Goal: Information Seeking & Learning: Learn about a topic

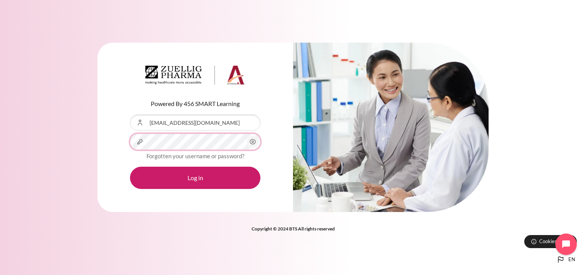
click at [130, 166] on button "Log in" at bounding box center [195, 177] width 130 height 22
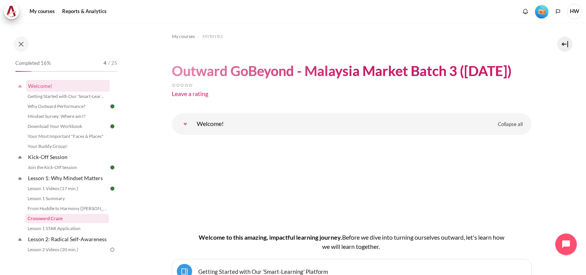
click at [58, 217] on link "Crossword Craze" at bounding box center [67, 218] width 84 height 9
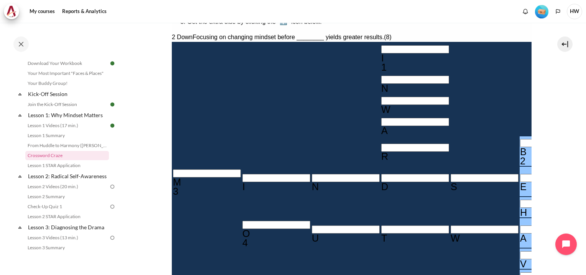
scroll to position [192, 0]
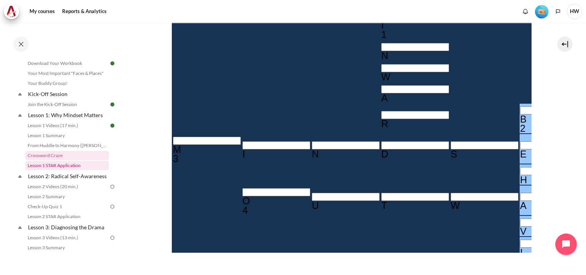
click at [61, 164] on link "Lesson 1 STAR Application" at bounding box center [67, 165] width 84 height 9
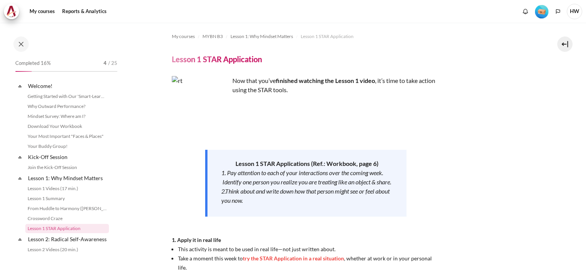
scroll to position [73, 0]
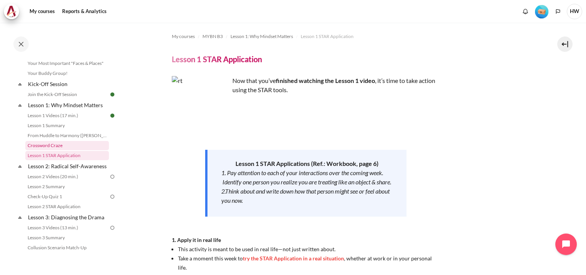
click at [71, 145] on link "Crossword Craze" at bounding box center [67, 145] width 84 height 9
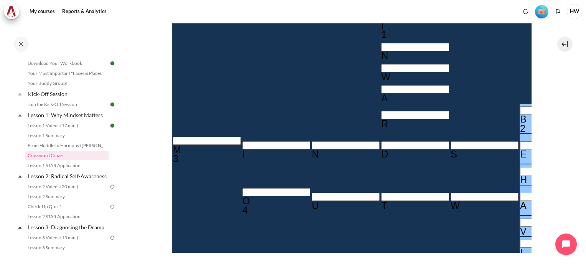
scroll to position [233, 0]
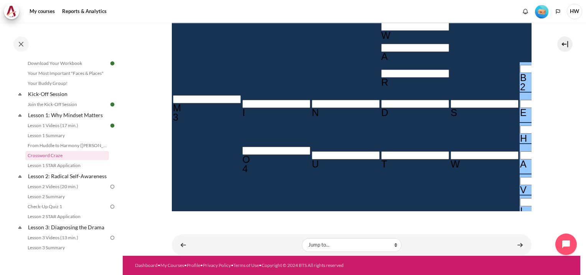
drag, startPoint x: 295, startPoint y: 173, endPoint x: 318, endPoint y: 193, distance: 30.8
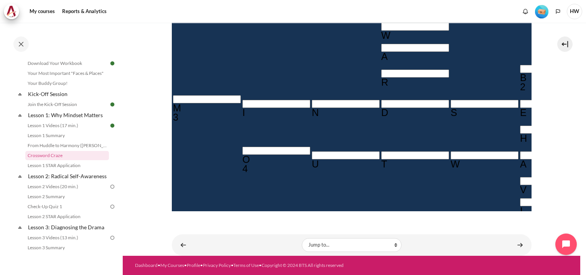
type input "RE＿＿＿＿＿"
type input "RES＿＿＿＿"
type input "RESU＿＿＿"
type input "RESUL＿＿"
type input "RESULT＿"
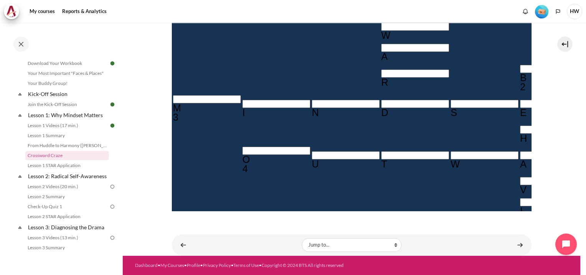
type input "RESULTS"
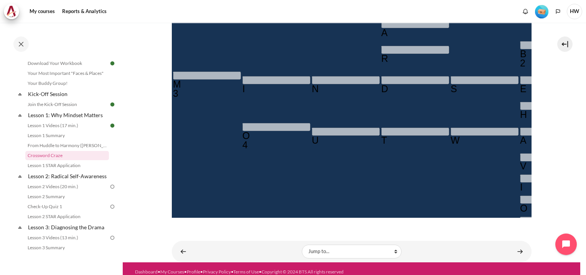
scroll to position [254, 0]
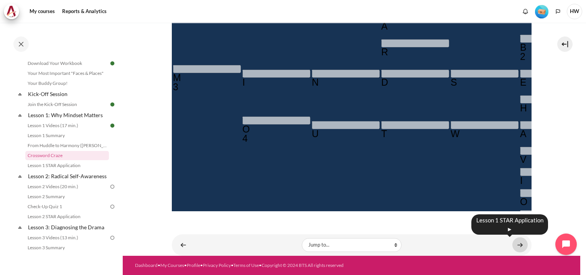
click at [516, 246] on link "Content" at bounding box center [520, 244] width 15 height 15
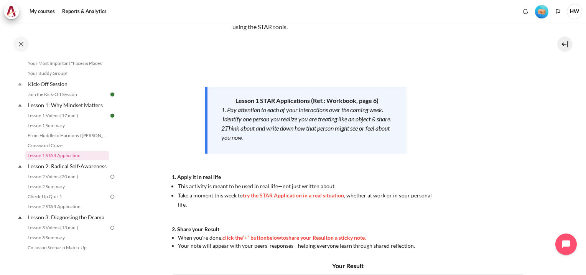
scroll to position [38, 0]
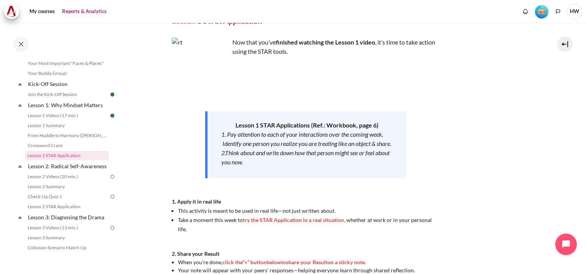
click at [91, 13] on link "Reports & Analytics" at bounding box center [84, 11] width 50 height 15
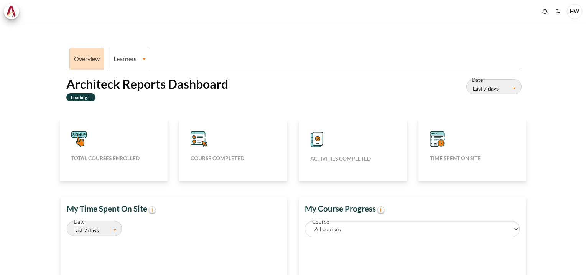
click at [126, 57] on link "Learners" at bounding box center [129, 58] width 41 height 7
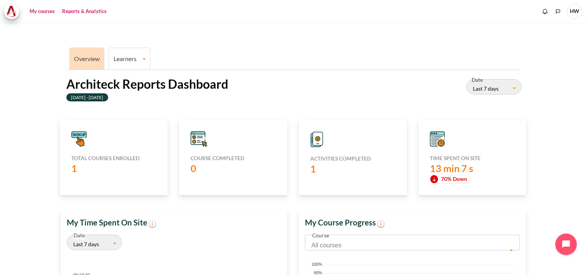
click at [41, 12] on link "My courses" at bounding box center [42, 11] width 31 height 15
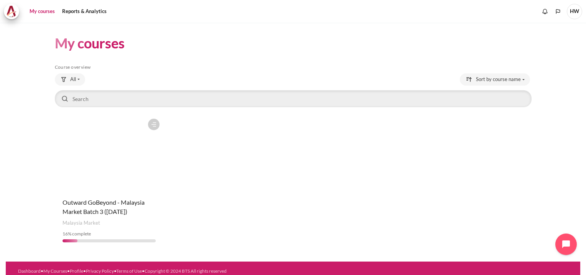
click at [102, 166] on figure "Content" at bounding box center [109, 153] width 109 height 77
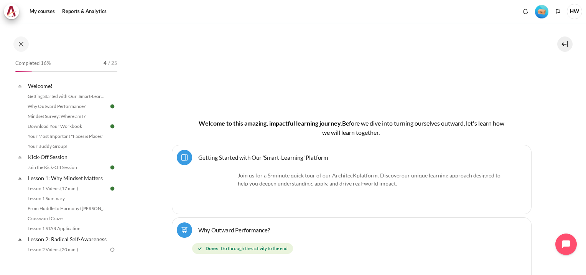
scroll to position [230, 0]
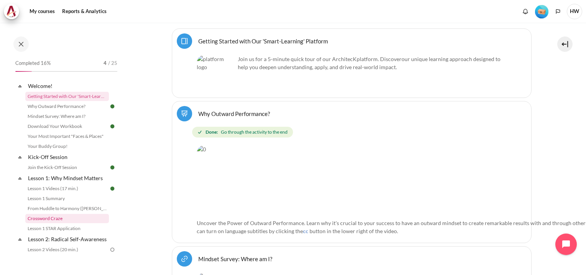
click at [67, 219] on link "Crossword Craze" at bounding box center [67, 218] width 84 height 9
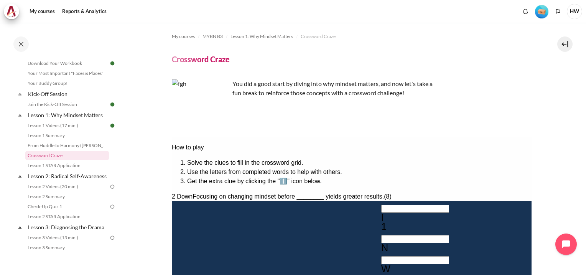
scroll to position [230, 0]
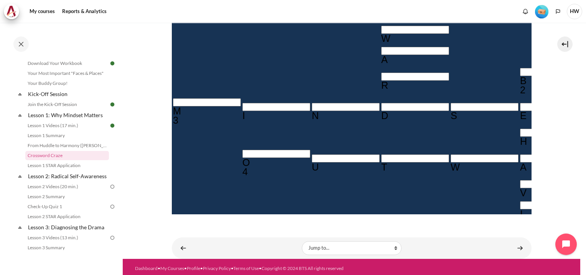
type input "RE＿＿＿＿＿"
type input "RES＿＿＿＿"
type input "RESU＿＿＿"
type input "RESUL＿＿"
type input "RESULT＿"
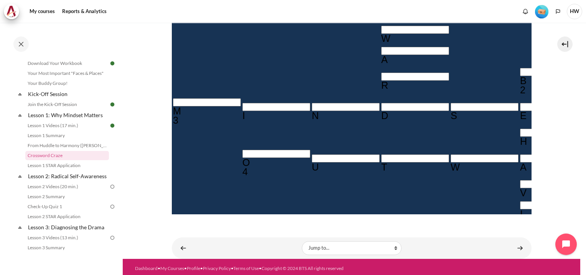
type input "RESULTS"
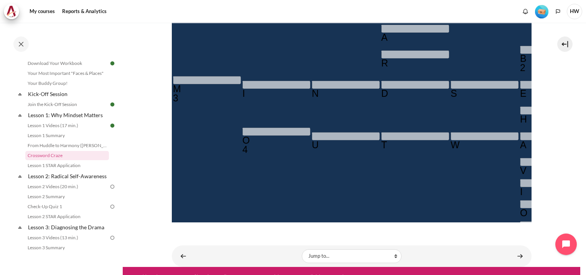
scroll to position [254, 0]
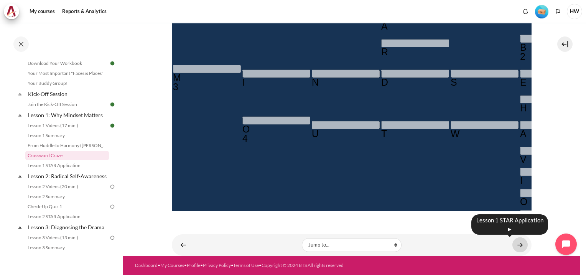
click at [513, 247] on link "Content" at bounding box center [520, 244] width 15 height 15
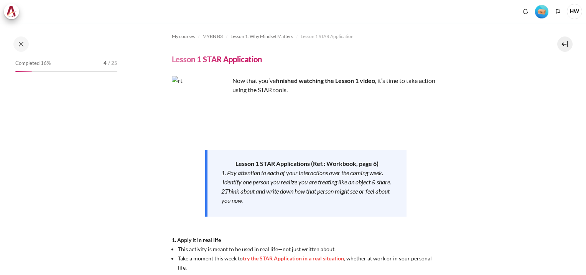
click at [562, 41] on button at bounding box center [564, 43] width 15 height 15
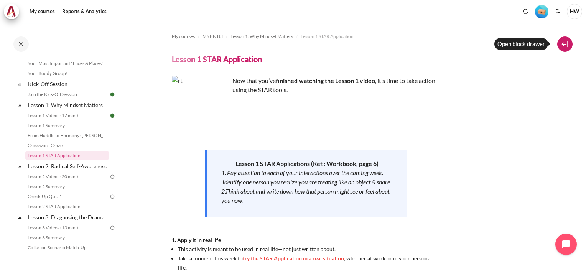
click at [566, 45] on button at bounding box center [564, 43] width 15 height 15
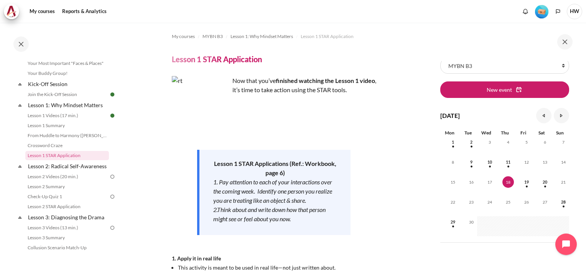
scroll to position [25, 0]
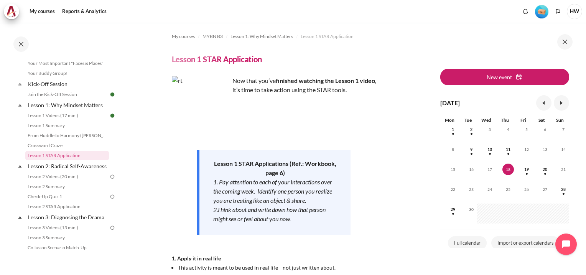
click at [566, 45] on button at bounding box center [564, 41] width 15 height 15
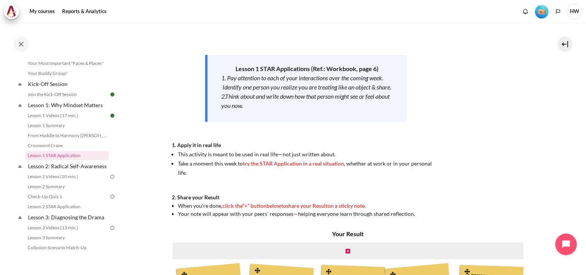
scroll to position [107, 0]
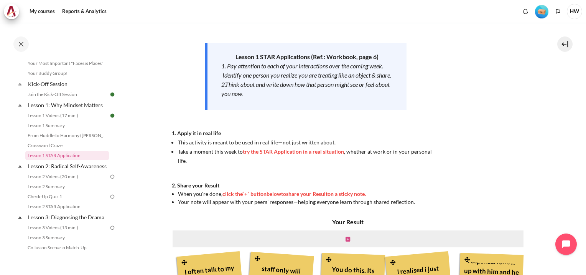
click at [346, 240] on icon "Content" at bounding box center [348, 238] width 5 height 5
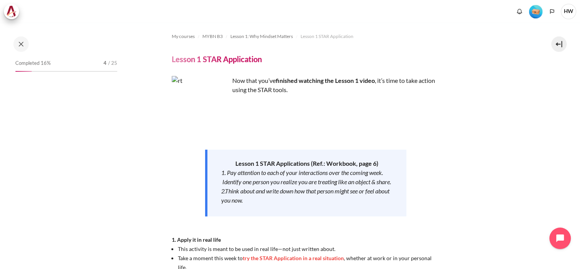
click at [22, 5] on link "Skip to main content" at bounding box center [29, 7] width 59 height 15
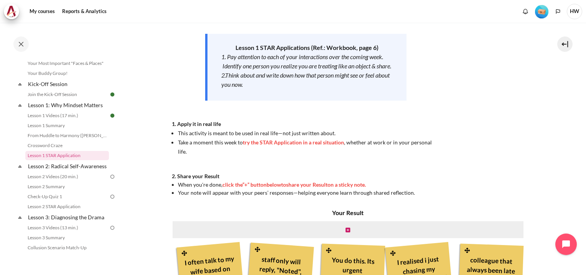
scroll to position [107, 0]
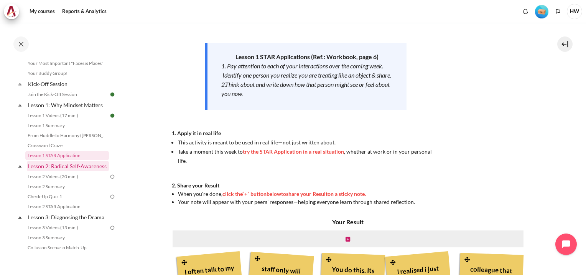
click at [51, 169] on link "Lesson 2: Radical Self-Awareness" at bounding box center [68, 166] width 82 height 10
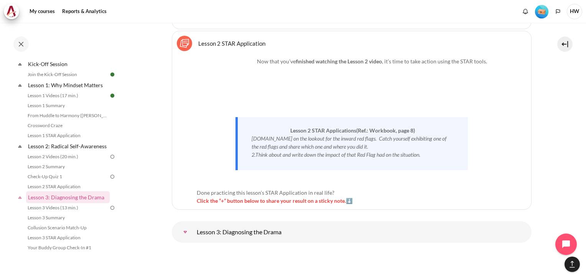
scroll to position [77, 0]
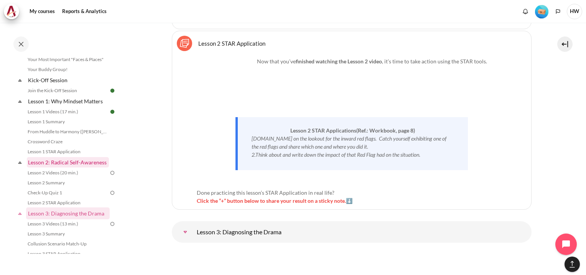
click at [49, 160] on link "Lesson 2: Radical Self-Awareness" at bounding box center [68, 162] width 82 height 10
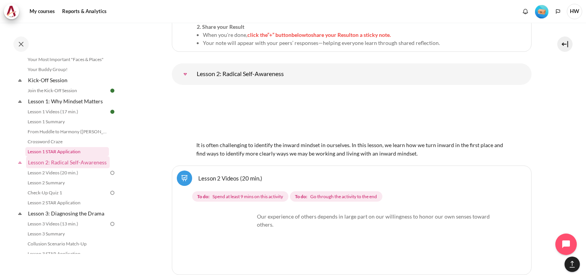
click at [57, 152] on link "Lesson 1 STAR Application" at bounding box center [67, 151] width 84 height 9
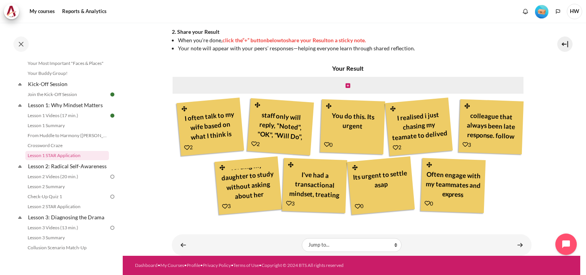
scroll to position [28, 0]
click at [46, 166] on link "Lesson 2: Radical Self-Awareness" at bounding box center [68, 166] width 82 height 10
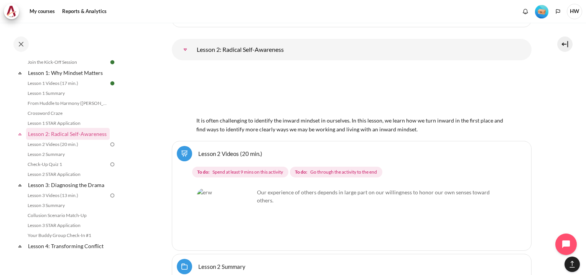
scroll to position [1783, 0]
click at [198, 149] on link "Lesson 2 Videos (20 min.)" at bounding box center [230, 152] width 64 height 7
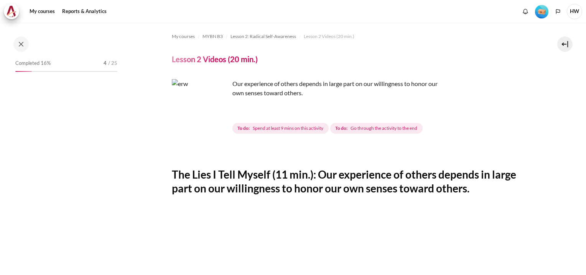
scroll to position [102, 0]
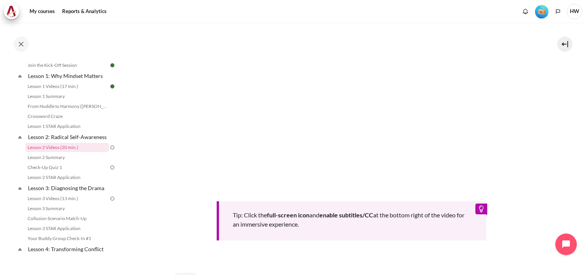
scroll to position [307, 0]
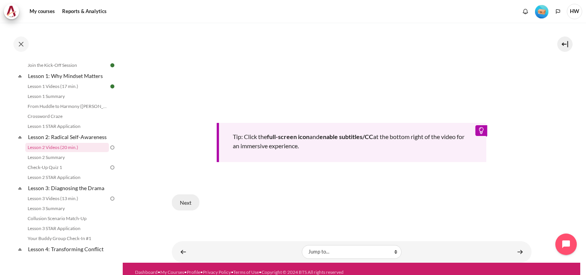
click at [194, 198] on button "Next" at bounding box center [186, 202] width 28 height 16
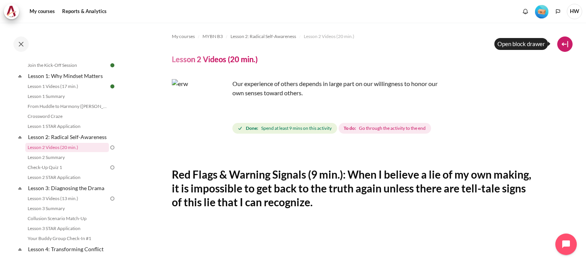
click at [565, 46] on button at bounding box center [564, 43] width 15 height 15
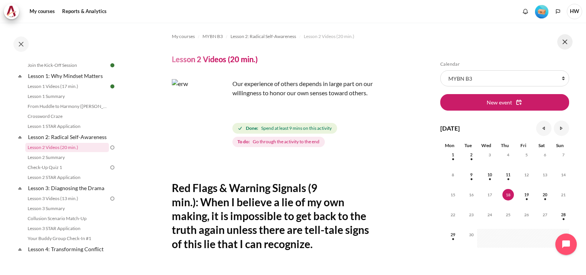
click at [568, 41] on button at bounding box center [564, 41] width 15 height 15
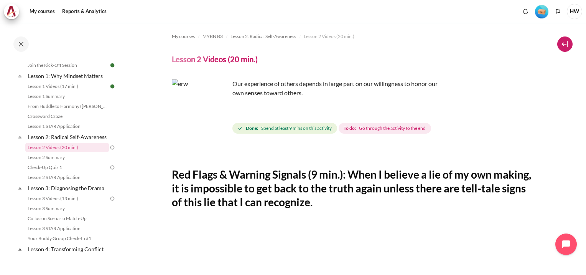
click at [563, 45] on button at bounding box center [564, 43] width 15 height 15
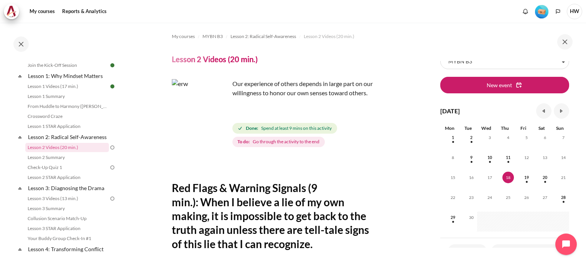
scroll to position [25, 0]
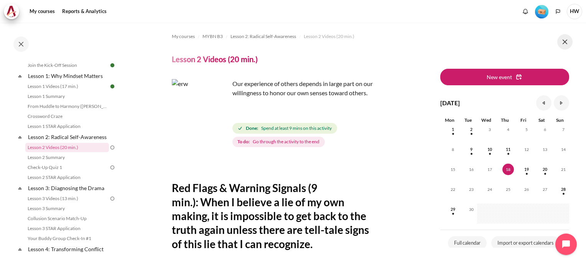
click at [571, 41] on button at bounding box center [564, 41] width 15 height 15
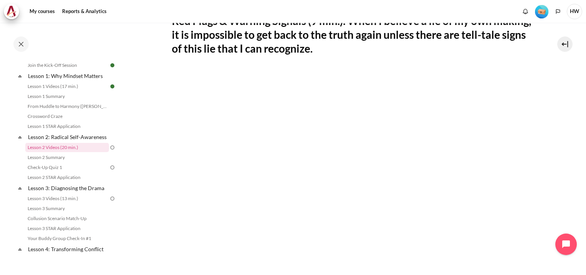
scroll to position [307, 0]
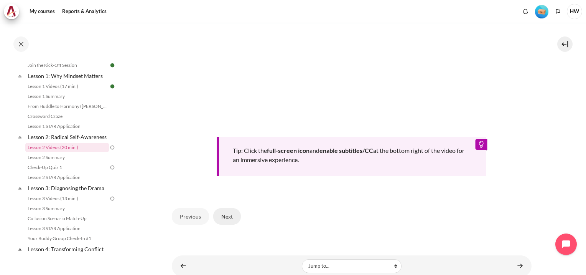
click at [224, 213] on button "Next" at bounding box center [227, 216] width 28 height 16
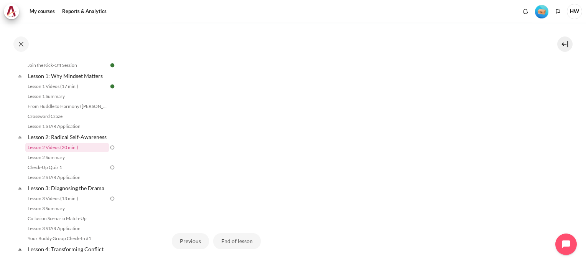
scroll to position [223, 0]
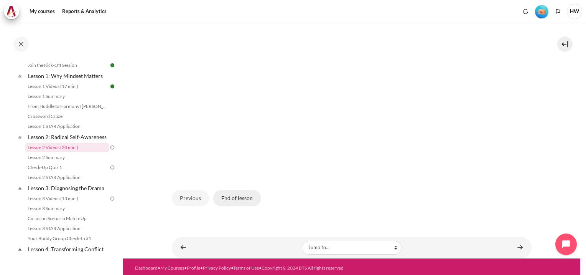
click at [239, 193] on button "End of lesson" at bounding box center [237, 198] width 48 height 16
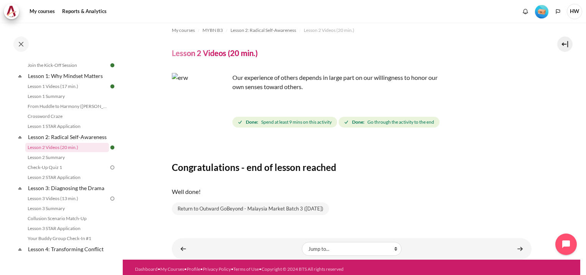
scroll to position [10, 0]
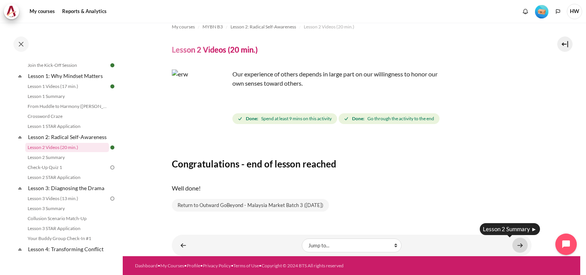
click at [513, 244] on link "Content" at bounding box center [520, 244] width 15 height 15
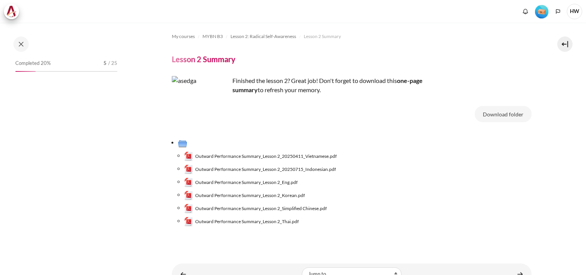
scroll to position [112, 0]
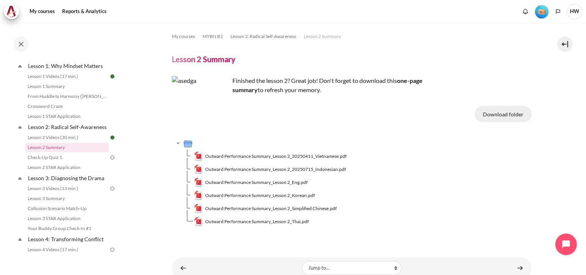
click at [503, 114] on button "Download folder" at bounding box center [503, 114] width 57 height 16
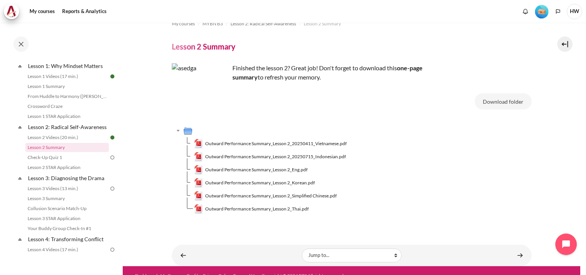
scroll to position [23, 0]
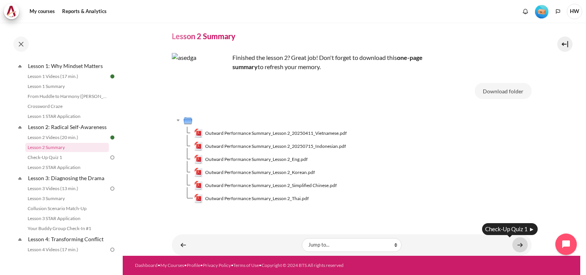
click at [516, 244] on link "Content" at bounding box center [520, 244] width 15 height 15
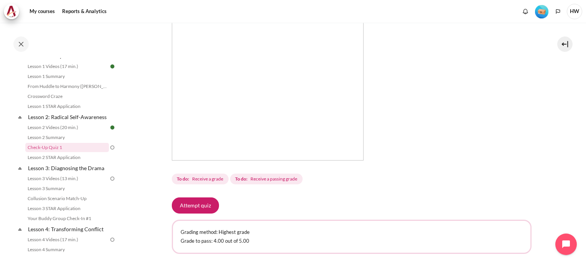
scroll to position [192, 0]
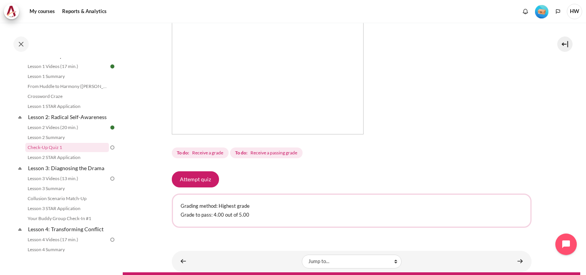
click at [242, 78] on img "Content" at bounding box center [268, 38] width 192 height 192
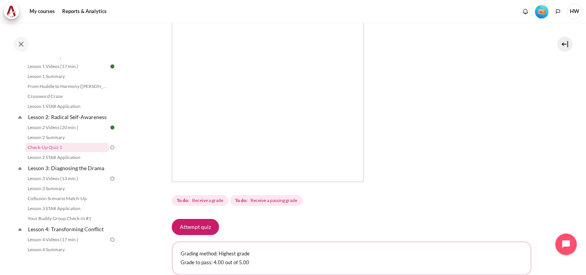
scroll to position [115, 0]
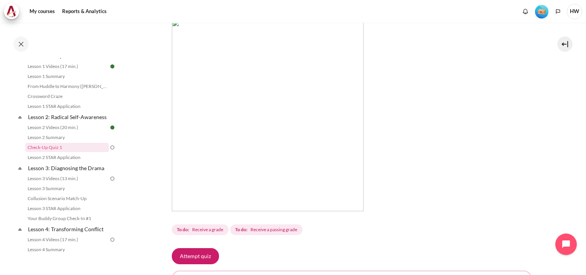
click at [177, 23] on img "Content" at bounding box center [268, 115] width 192 height 192
click at [188, 256] on button "Attempt quiz" at bounding box center [195, 256] width 47 height 16
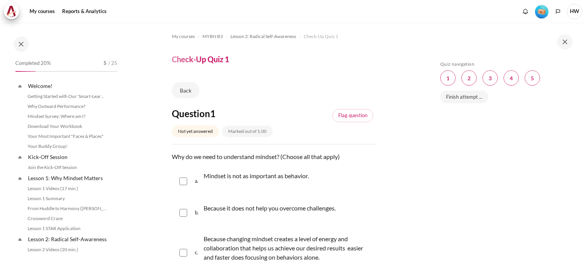
scroll to position [122, 0]
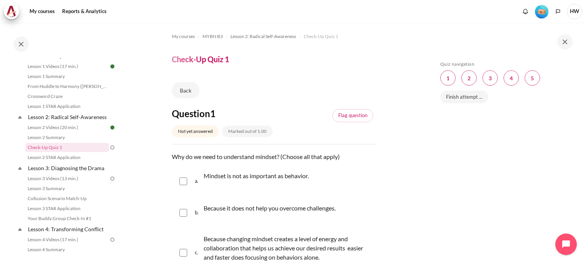
click at [185, 252] on input "Content" at bounding box center [184, 253] width 8 height 8
checkbox input "true"
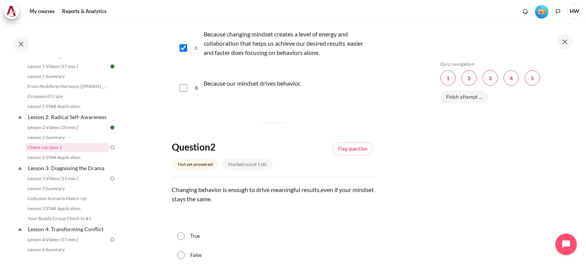
scroll to position [230, 0]
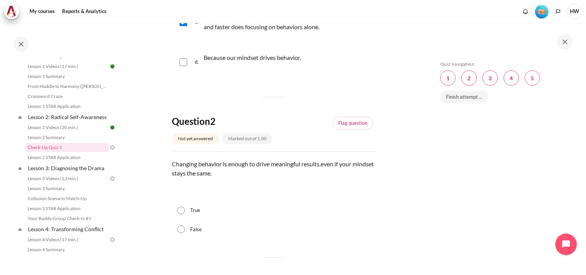
click at [181, 232] on input "False" at bounding box center [181, 229] width 8 height 8
radio input "true"
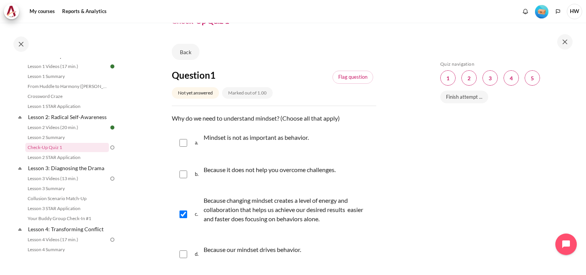
scroll to position [115, 0]
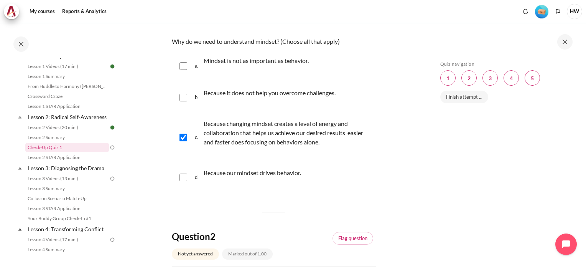
click at [183, 176] on input "Content" at bounding box center [184, 177] width 8 height 8
checkbox input "true"
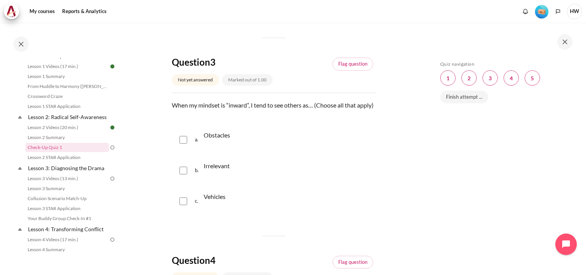
scroll to position [499, 0]
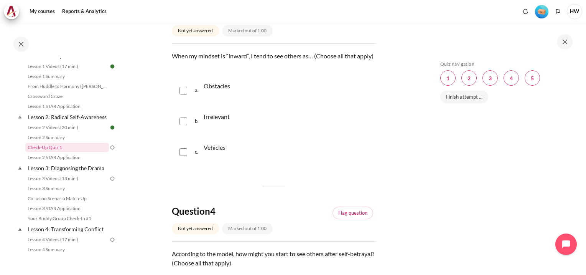
click at [185, 94] on input "Content" at bounding box center [184, 91] width 8 height 8
checkbox input "true"
click at [184, 125] on div "b. Irrelevant" at bounding box center [274, 121] width 204 height 29
drag, startPoint x: 180, startPoint y: 130, endPoint x: 182, endPoint y: 145, distance: 15.5
click at [180, 125] on input "Content" at bounding box center [184, 121] width 8 height 8
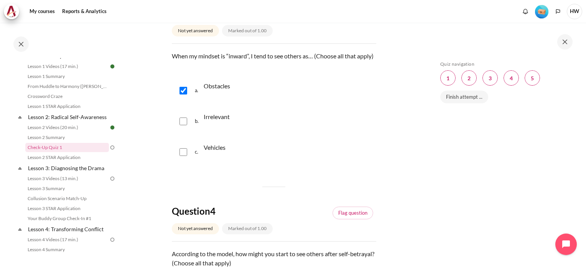
checkbox input "true"
click at [182, 156] on input "Content" at bounding box center [184, 152] width 8 height 8
checkbox input "true"
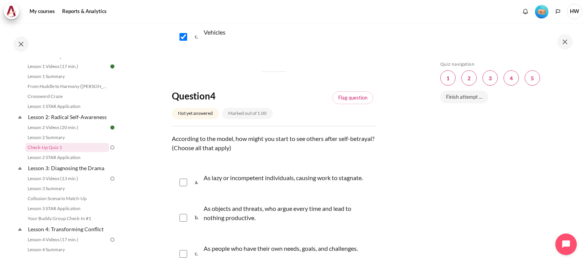
scroll to position [691, 0]
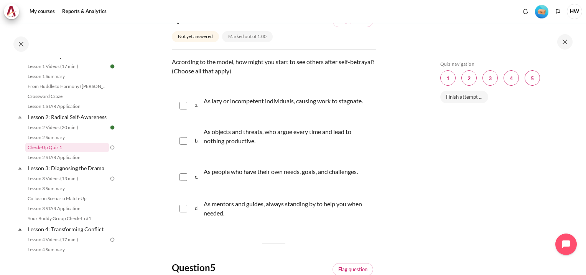
click at [182, 109] on input "Content" at bounding box center [184, 106] width 8 height 8
checkbox input "true"
click at [183, 145] on input "Content" at bounding box center [184, 141] width 8 height 8
checkbox input "true"
click at [188, 185] on div "c. As people who have their own needs, goals, and challenges." at bounding box center [274, 177] width 204 height 31
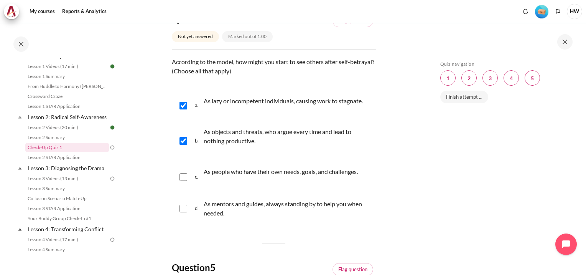
click at [184, 181] on input "Content" at bounding box center [184, 177] width 8 height 8
checkbox input "true"
click at [184, 213] on div "d. As mentors and guides, always standing by to help you when needed." at bounding box center [274, 208] width 204 height 29
click at [181, 212] on input "Content" at bounding box center [184, 208] width 8 height 8
checkbox input "true"
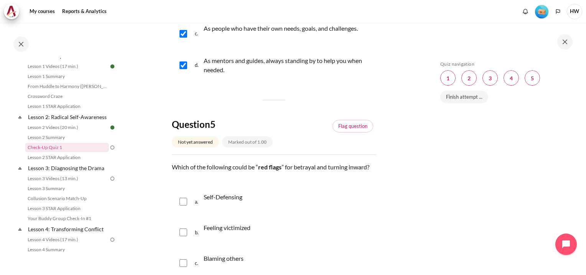
scroll to position [959, 0]
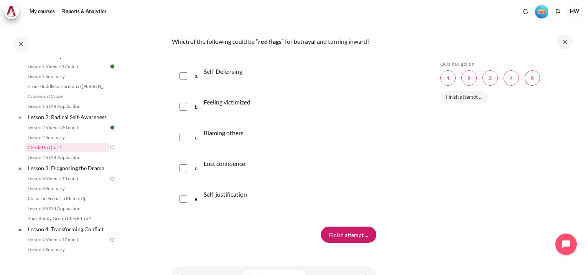
click at [180, 80] on input "Content" at bounding box center [184, 76] width 8 height 8
checkbox input "true"
drag, startPoint x: 185, startPoint y: 113, endPoint x: 183, endPoint y: 124, distance: 10.9
click at [184, 110] on input "Content" at bounding box center [184, 107] width 8 height 8
checkbox input "true"
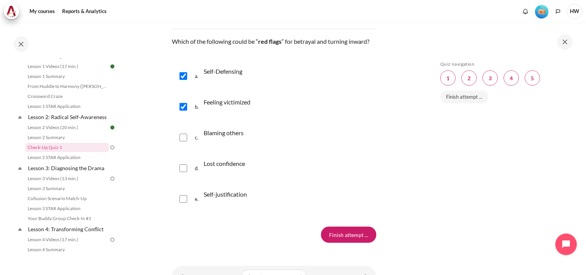
click at [181, 141] on input "Content" at bounding box center [184, 138] width 8 height 8
checkbox input "true"
click at [185, 172] on input "Content" at bounding box center [184, 168] width 8 height 8
checkbox input "true"
click at [185, 203] on input "Content" at bounding box center [184, 199] width 8 height 8
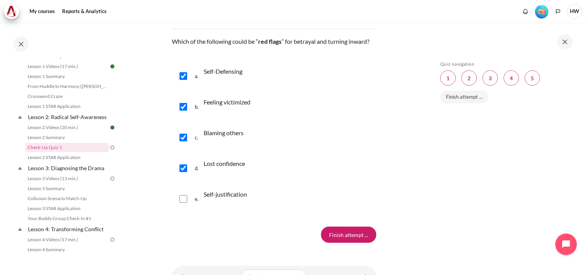
checkbox input "true"
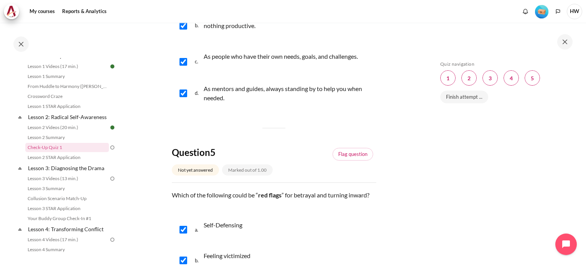
scroll to position [652, 0]
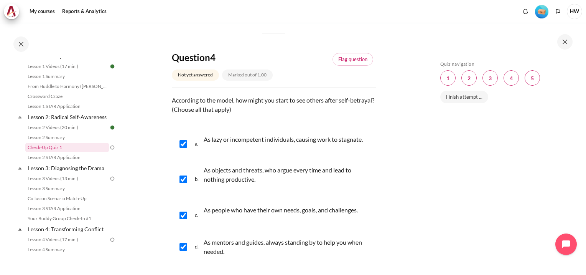
click at [183, 148] on input "Content" at bounding box center [184, 144] width 8 height 8
checkbox input "false"
click at [183, 194] on div "b. As objects and threats, who argue every time and lead to nothing productive." at bounding box center [274, 179] width 204 height 38
click at [182, 183] on input "Content" at bounding box center [184, 179] width 8 height 8
checkbox input "false"
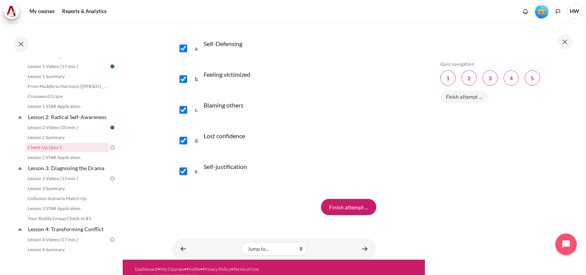
scroll to position [1007, 0]
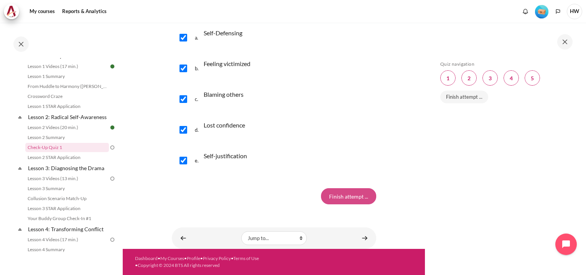
click at [348, 197] on input "Finish attempt ..." at bounding box center [348, 196] width 55 height 16
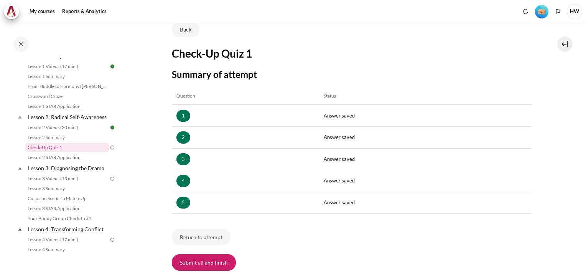
scroll to position [119, 0]
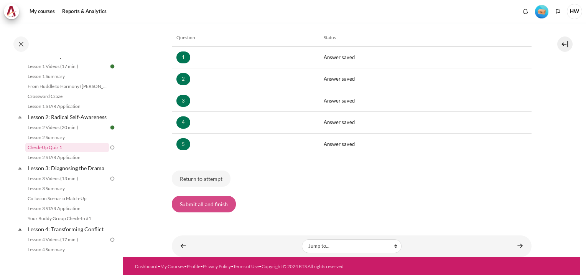
click at [218, 206] on button "Submit all and finish" at bounding box center [204, 204] width 64 height 16
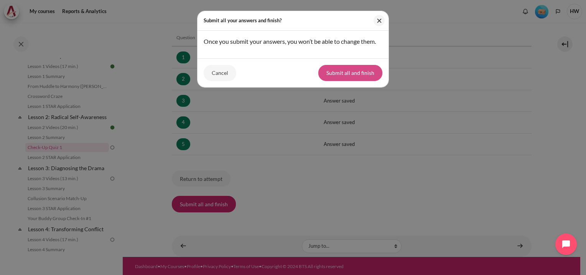
click at [356, 70] on button "Submit all and finish" at bounding box center [350, 73] width 64 height 16
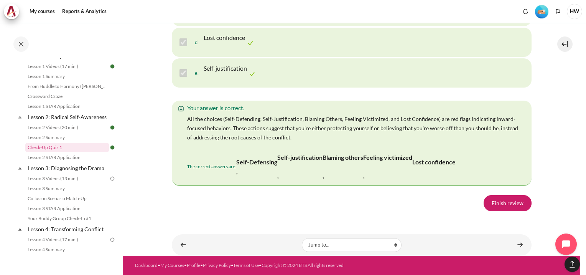
scroll to position [1622, 0]
click at [493, 204] on link "Finish review" at bounding box center [508, 203] width 48 height 16
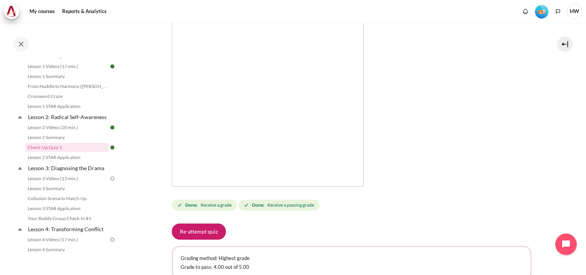
scroll to position [153, 0]
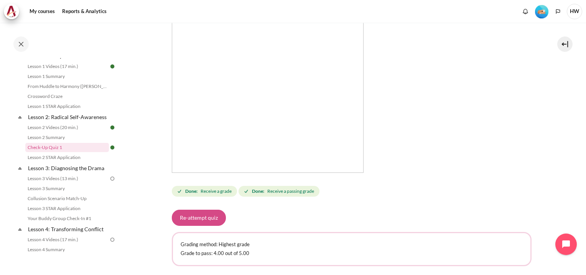
click at [202, 218] on button "Re-attempt quiz" at bounding box center [199, 217] width 54 height 16
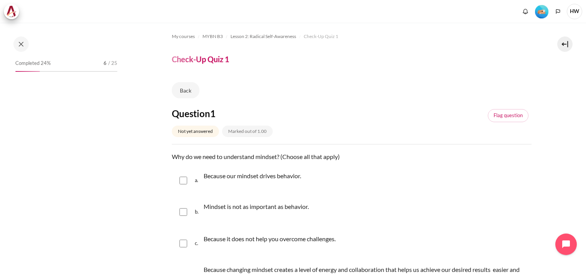
scroll to position [122, 0]
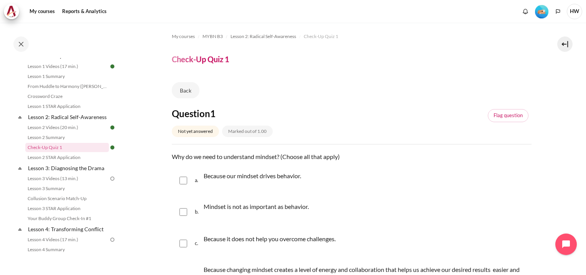
click at [184, 179] on input "Content" at bounding box center [184, 180] width 8 height 8
checkbox input "true"
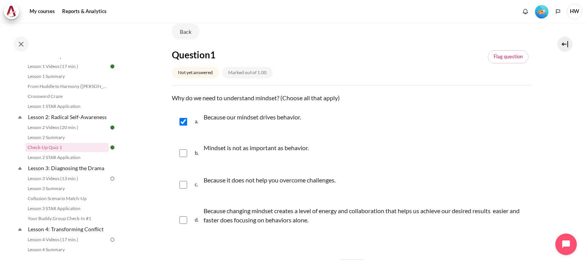
scroll to position [153, 0]
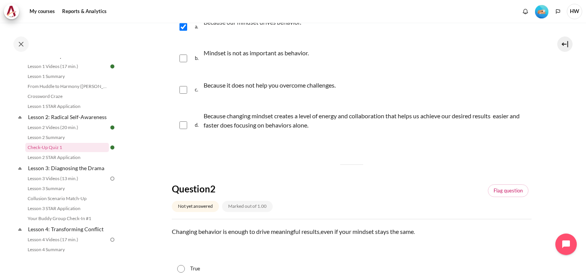
click at [183, 124] on input "Content" at bounding box center [184, 125] width 8 height 8
checkbox input "true"
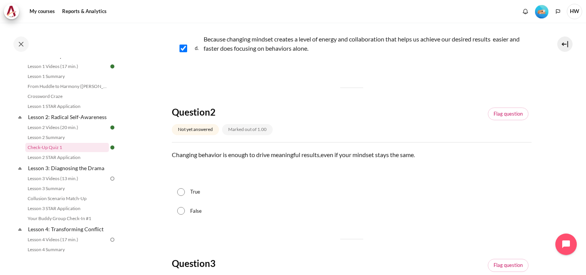
scroll to position [269, 0]
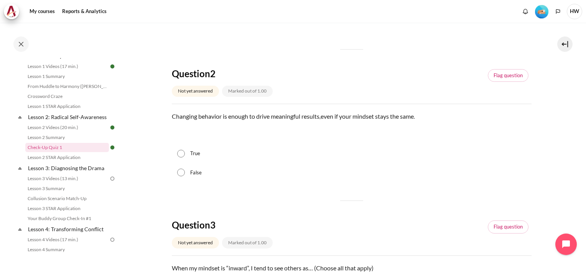
drag, startPoint x: 181, startPoint y: 172, endPoint x: 186, endPoint y: 170, distance: 5.3
click at [181, 172] on input "False" at bounding box center [181, 172] width 8 height 8
radio input "true"
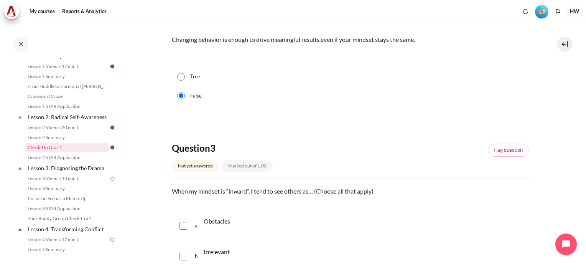
scroll to position [422, 0]
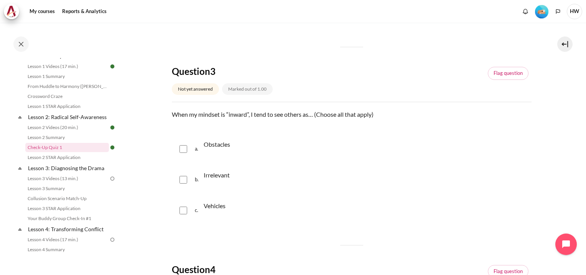
click at [183, 150] on input "Content" at bounding box center [184, 149] width 8 height 8
checkbox input "true"
click at [184, 180] on input "Content" at bounding box center [184, 180] width 8 height 8
checkbox input "true"
click at [182, 207] on input "Content" at bounding box center [184, 210] width 8 height 8
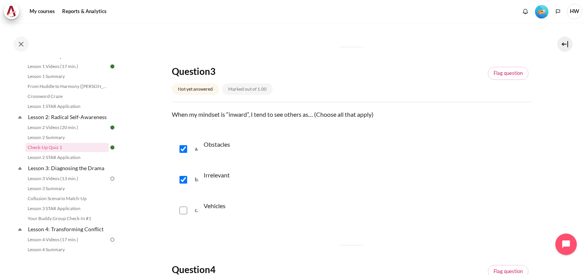
checkbox input "true"
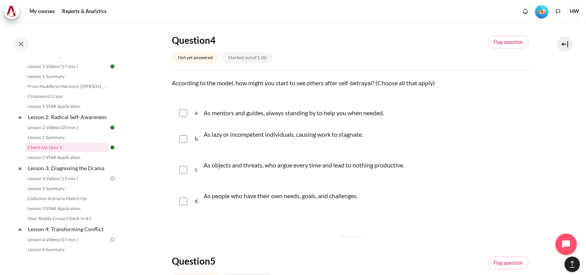
scroll to position [652, 0]
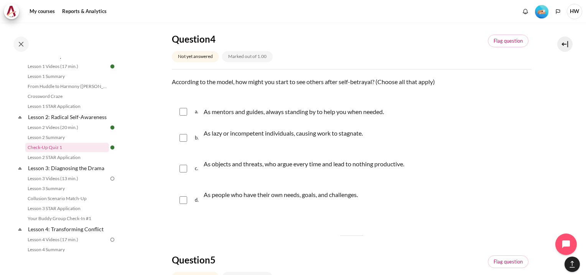
click at [186, 109] on input "Content" at bounding box center [184, 112] width 8 height 8
checkbox input "true"
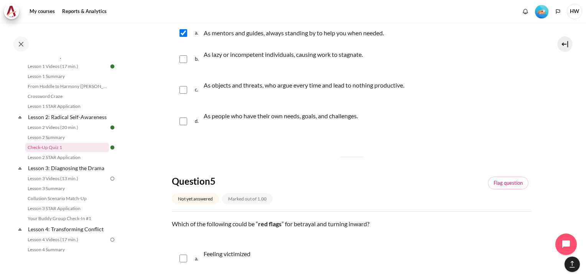
scroll to position [729, 0]
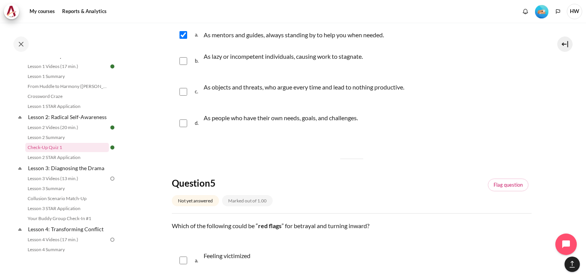
click at [186, 124] on input "Content" at bounding box center [184, 123] width 8 height 8
checkbox input "true"
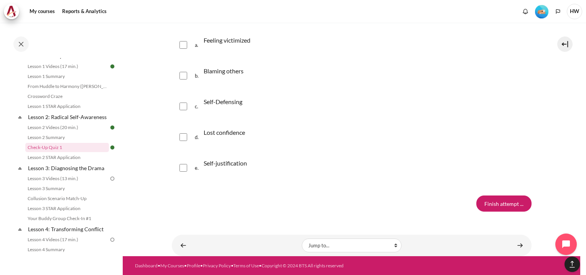
scroll to position [829, 0]
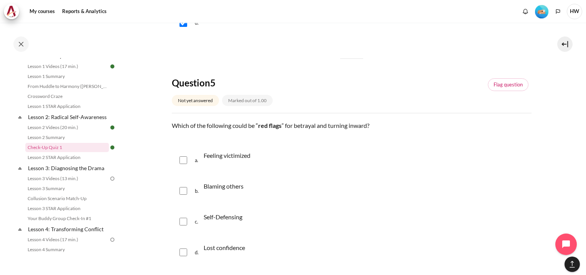
click at [182, 158] on input "Content" at bounding box center [184, 160] width 8 height 8
checkbox input "true"
click at [182, 193] on input "Content" at bounding box center [184, 191] width 8 height 8
checkbox input "true"
click at [183, 224] on input "Content" at bounding box center [184, 222] width 8 height 8
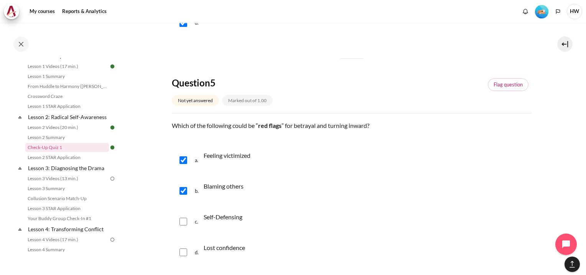
checkbox input "true"
click at [182, 252] on input "Content" at bounding box center [184, 252] width 8 height 8
checkbox input "true"
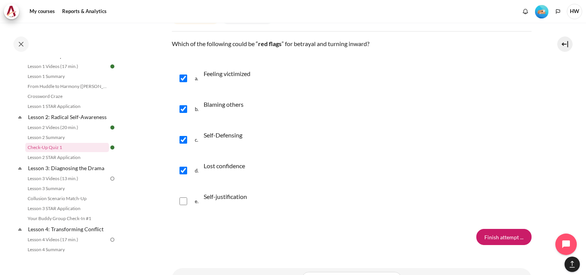
scroll to position [944, 0]
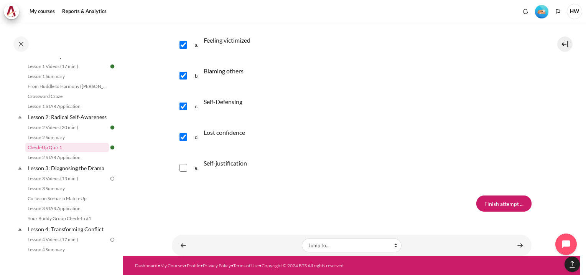
click at [184, 167] on input "Content" at bounding box center [184, 168] width 8 height 8
checkbox input "true"
click at [500, 207] on input "Finish attempt ..." at bounding box center [503, 203] width 55 height 16
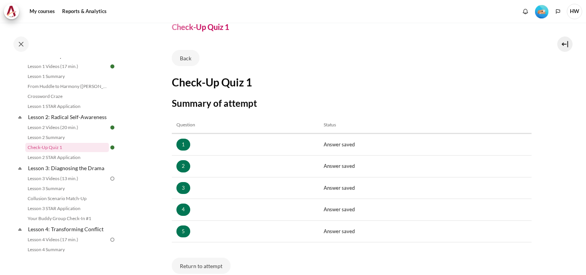
scroll to position [77, 0]
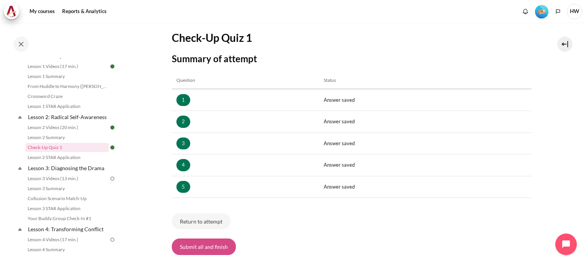
click at [215, 249] on button "Submit all and finish" at bounding box center [204, 246] width 64 height 16
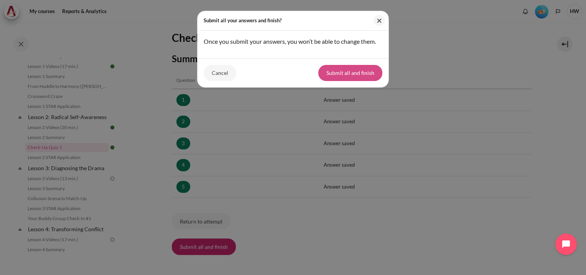
click at [340, 75] on button "Submit all and finish" at bounding box center [350, 73] width 64 height 16
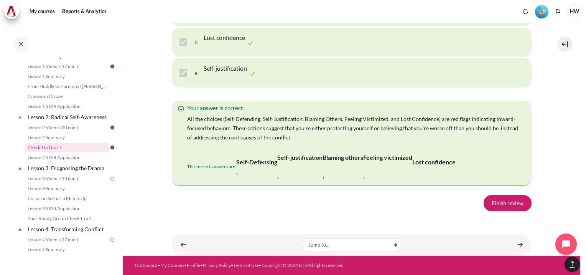
scroll to position [1622, 0]
click at [496, 201] on link "Finish review" at bounding box center [508, 203] width 48 height 16
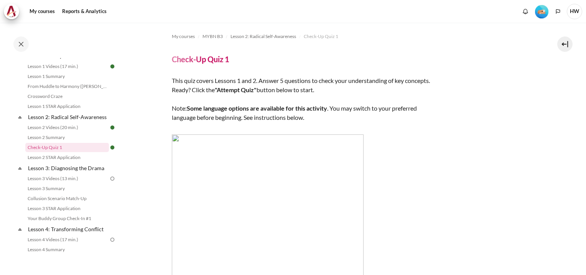
scroll to position [192, 0]
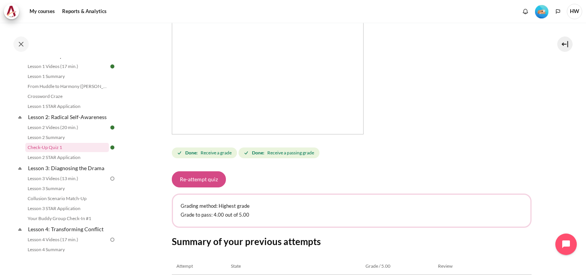
click at [210, 178] on button "Re-attempt quiz" at bounding box center [199, 179] width 54 height 16
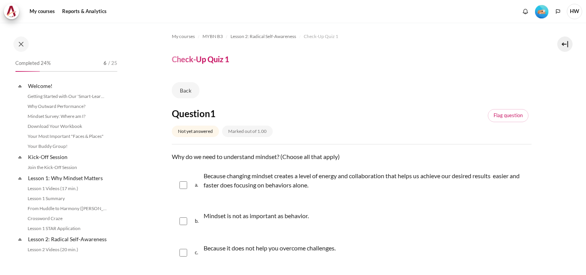
scroll to position [122, 0]
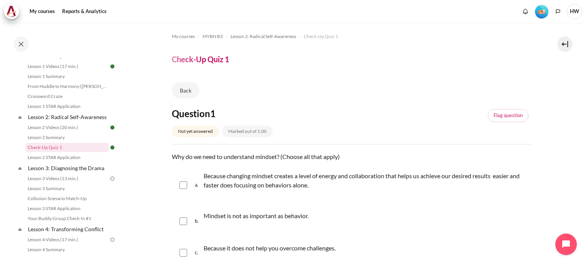
click at [185, 183] on input "Content" at bounding box center [184, 185] width 8 height 8
checkbox input "true"
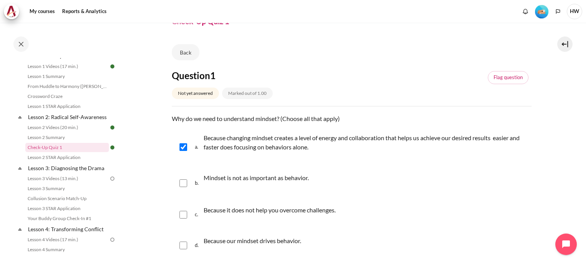
scroll to position [77, 0]
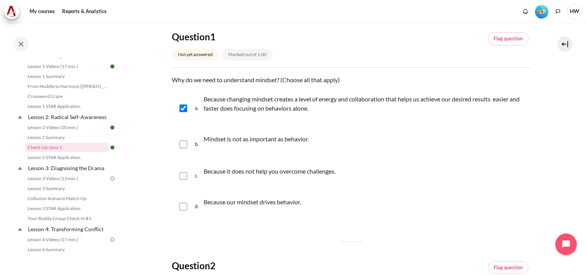
click at [186, 206] on input "Content" at bounding box center [184, 207] width 8 height 8
checkbox input "true"
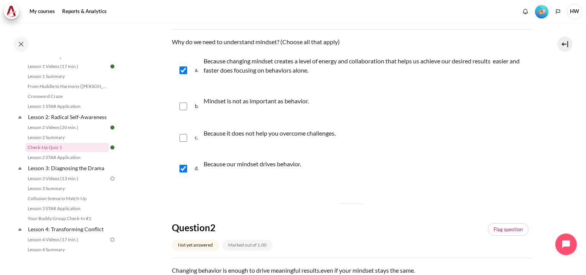
scroll to position [230, 0]
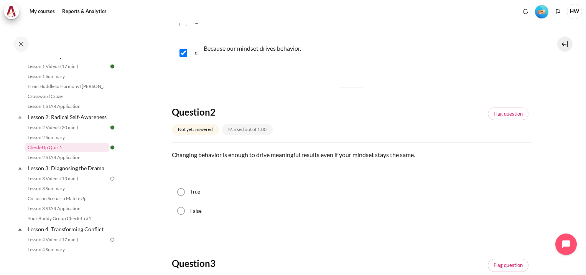
drag, startPoint x: 183, startPoint y: 213, endPoint x: 189, endPoint y: 212, distance: 6.3
click at [183, 213] on input "False" at bounding box center [181, 211] width 8 height 8
radio input "true"
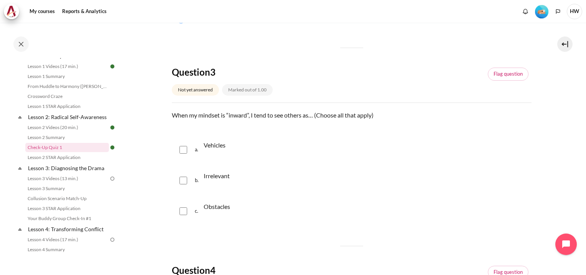
scroll to position [460, 0]
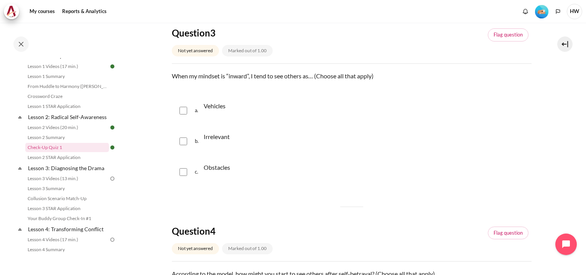
click at [182, 114] on input "Content" at bounding box center [184, 111] width 8 height 8
checkbox input "true"
click at [181, 143] on input "Content" at bounding box center [184, 141] width 8 height 8
checkbox input "true"
click at [185, 170] on input "Content" at bounding box center [184, 172] width 8 height 8
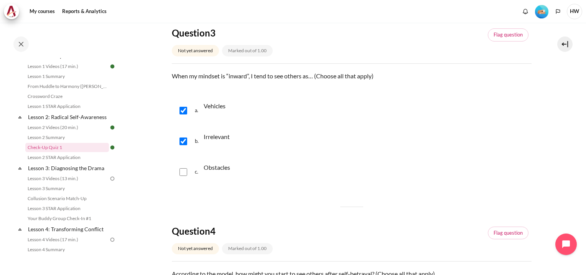
checkbox input "true"
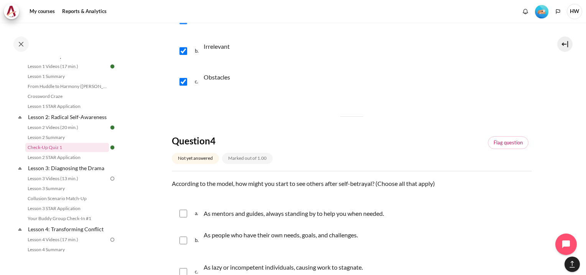
scroll to position [614, 0]
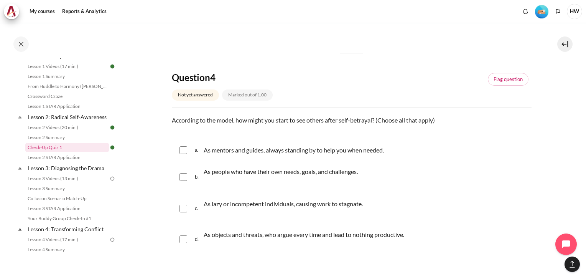
click at [184, 148] on input "Content" at bounding box center [184, 150] width 8 height 8
checkbox input "true"
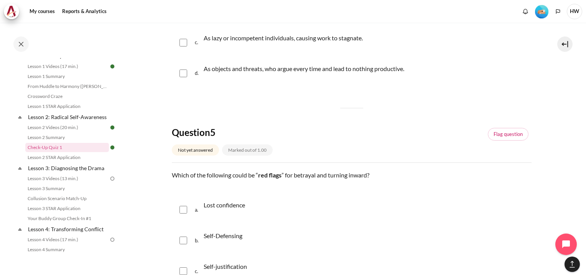
scroll to position [844, 0]
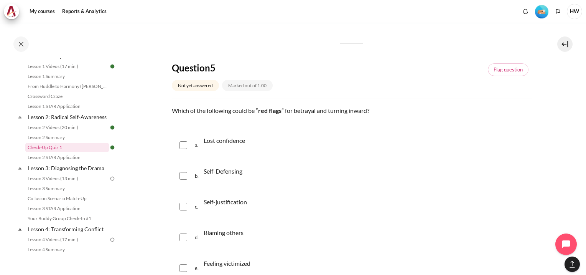
click at [181, 147] on input "Content" at bounding box center [184, 145] width 8 height 8
checkbox input "true"
click at [181, 173] on input "Content" at bounding box center [184, 176] width 8 height 8
checkbox input "true"
drag, startPoint x: 183, startPoint y: 206, endPoint x: 187, endPoint y: 215, distance: 10.1
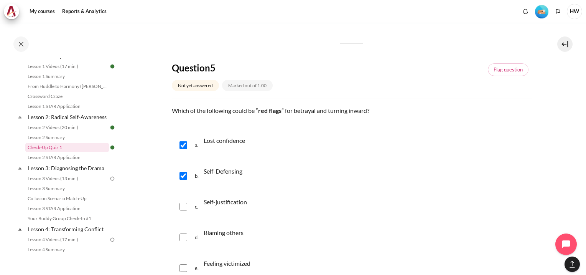
click at [183, 206] on input "Content" at bounding box center [184, 207] width 8 height 8
checkbox input "true"
click at [183, 238] on input "Content" at bounding box center [184, 237] width 8 height 8
checkbox input "true"
drag, startPoint x: 186, startPoint y: 266, endPoint x: 226, endPoint y: 246, distance: 45.1
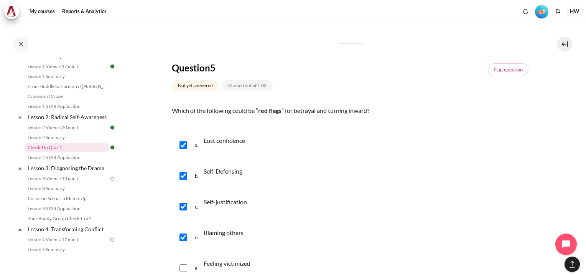
click at [186, 265] on input "Content" at bounding box center [184, 268] width 8 height 8
checkbox input "true"
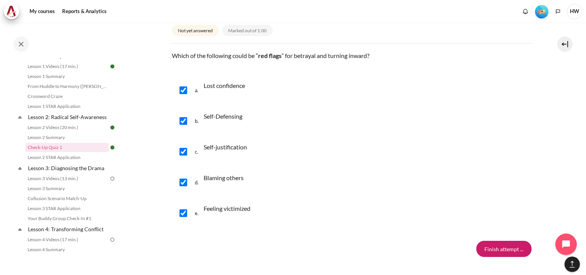
scroll to position [944, 0]
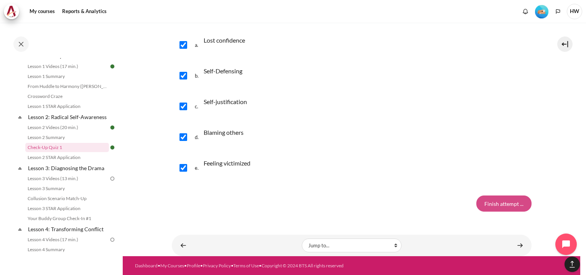
click at [510, 204] on input "Finish attempt ..." at bounding box center [503, 203] width 55 height 16
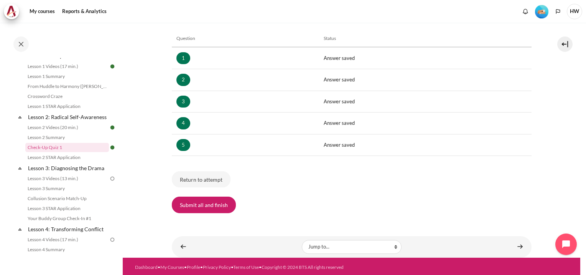
scroll to position [119, 0]
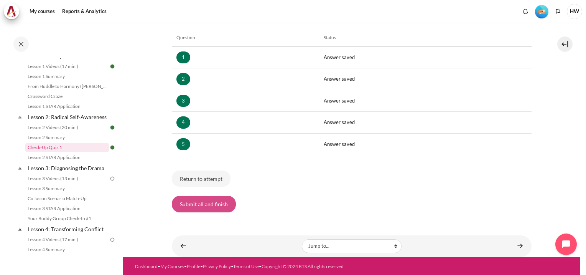
click at [187, 202] on button "Submit all and finish" at bounding box center [204, 204] width 64 height 16
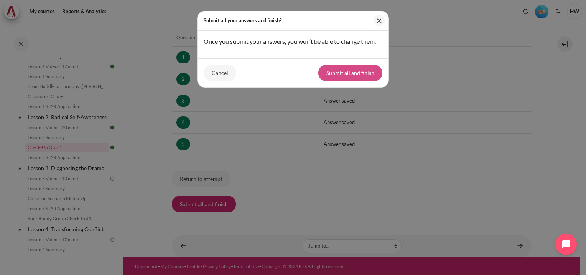
click at [376, 71] on button "Submit all and finish" at bounding box center [350, 73] width 64 height 16
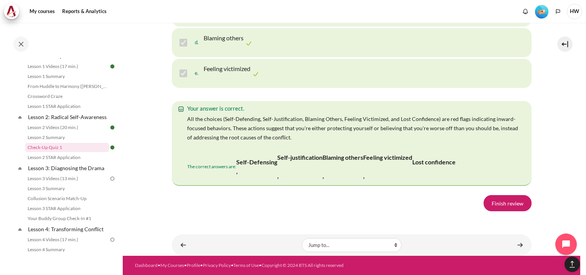
scroll to position [1599, 0]
click at [516, 203] on link "Finish review" at bounding box center [508, 203] width 48 height 16
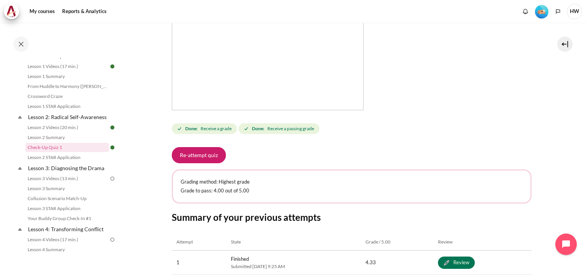
scroll to position [307, 0]
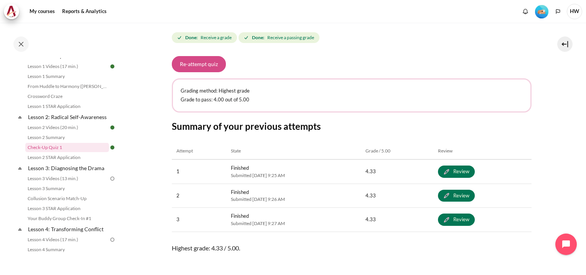
click at [203, 58] on button "Re-attempt quiz" at bounding box center [199, 64] width 54 height 16
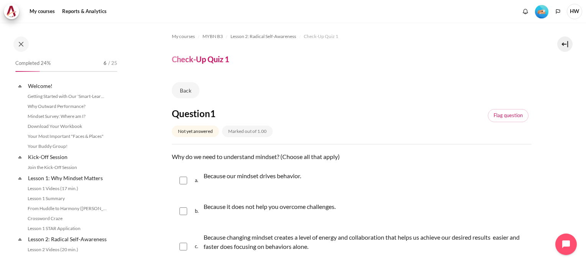
scroll to position [122, 0]
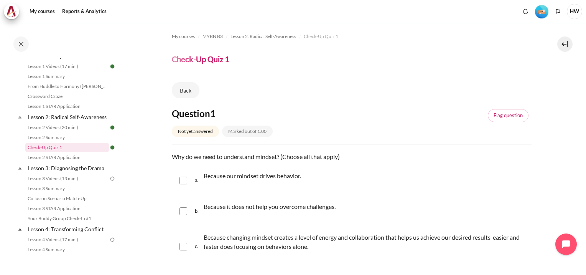
click at [183, 178] on input "Content" at bounding box center [184, 180] width 8 height 8
checkbox input "true"
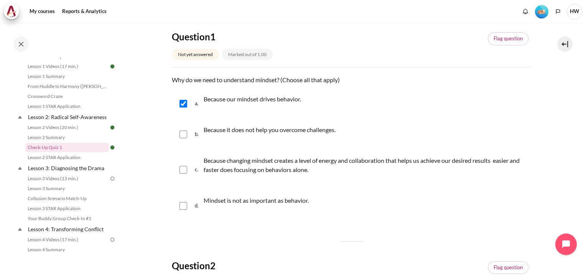
click at [184, 173] on input "Content" at bounding box center [184, 170] width 8 height 8
checkbox input "true"
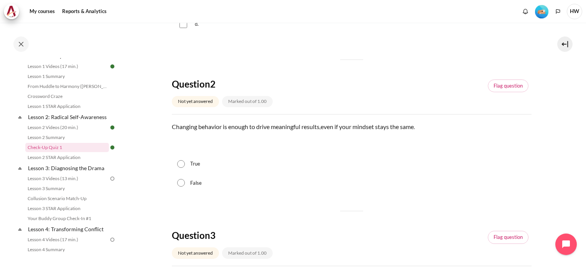
scroll to position [345, 0]
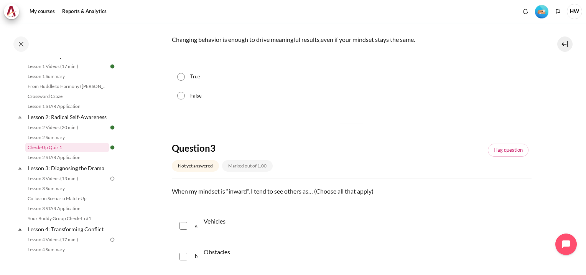
click at [183, 95] on input "False" at bounding box center [181, 96] width 8 height 8
radio input "true"
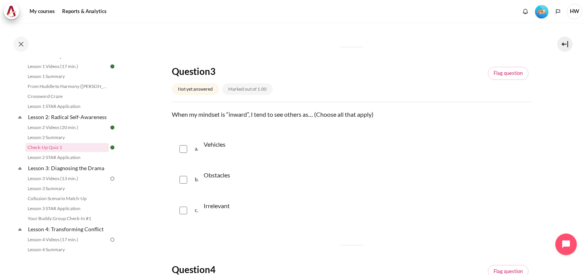
click at [186, 150] on input "Content" at bounding box center [184, 149] width 8 height 8
checkbox input "true"
click at [183, 178] on input "Content" at bounding box center [184, 180] width 8 height 8
checkbox input "true"
click at [184, 214] on div "c. Irrelevant" at bounding box center [352, 210] width 360 height 29
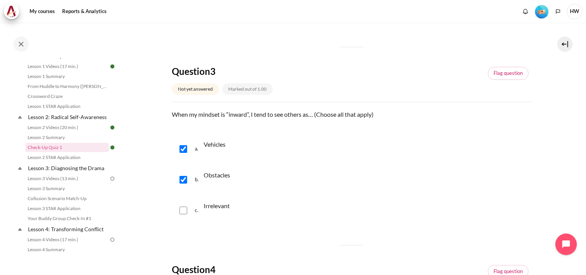
click at [184, 210] on input "Content" at bounding box center [184, 210] width 8 height 8
checkbox input "true"
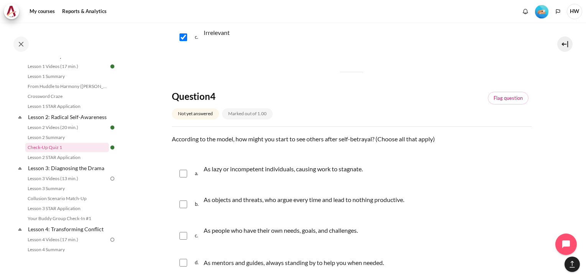
scroll to position [614, 0]
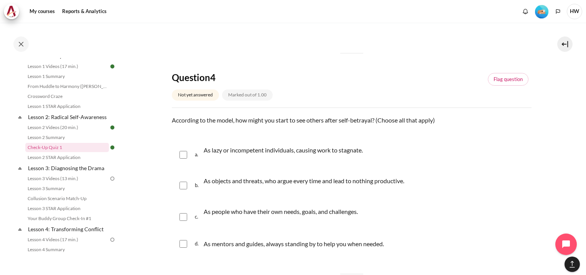
click at [183, 245] on input "Content" at bounding box center [184, 244] width 8 height 8
checkbox input "true"
click at [189, 186] on div "b. As objects and threats, who argue every time and lead to nothing productive." at bounding box center [352, 185] width 360 height 29
drag, startPoint x: 181, startPoint y: 153, endPoint x: 180, endPoint y: 170, distance: 16.5
click at [180, 155] on input "Content" at bounding box center [184, 155] width 8 height 8
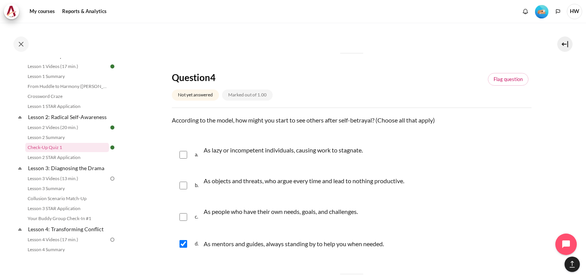
checkbox input "true"
click at [183, 182] on input "Content" at bounding box center [184, 185] width 8 height 8
checkbox input "true"
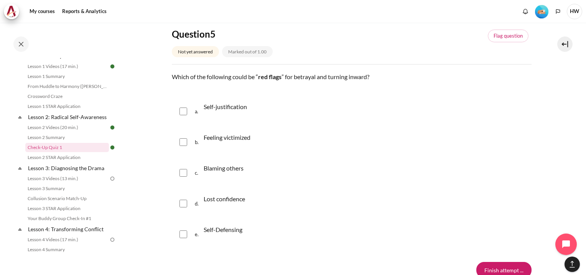
scroll to position [921, 0]
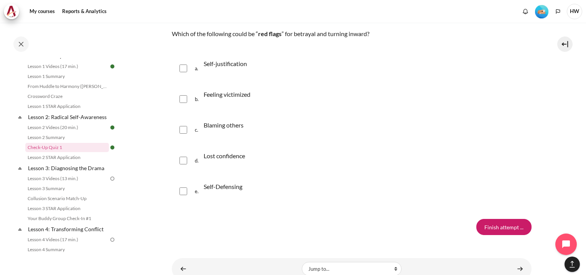
click at [185, 65] on input "Content" at bounding box center [184, 68] width 8 height 8
checkbox input "true"
click at [184, 105] on div "b. Feeling victimized" at bounding box center [352, 98] width 360 height 29
click at [183, 98] on input "Content" at bounding box center [184, 99] width 8 height 8
checkbox input "true"
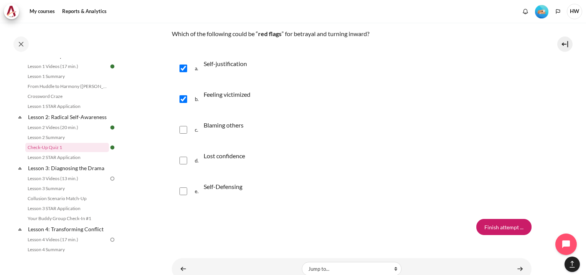
click at [185, 131] on input "Content" at bounding box center [184, 130] width 8 height 8
checkbox input "true"
click at [184, 159] on input "Content" at bounding box center [184, 161] width 8 height 8
checkbox input "true"
click at [183, 188] on input "Content" at bounding box center [184, 191] width 8 height 8
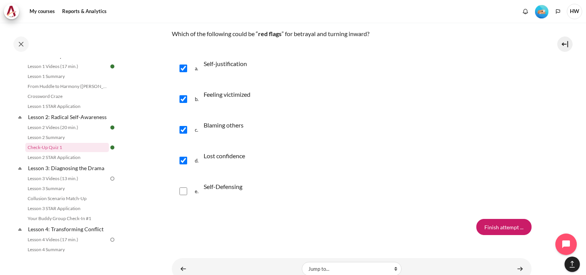
checkbox input "true"
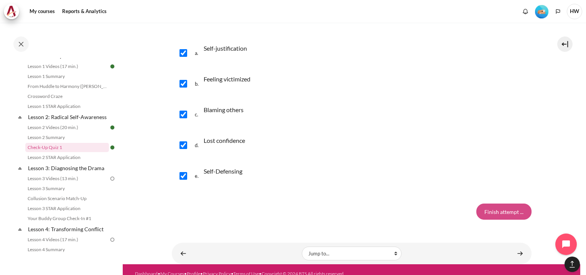
scroll to position [944, 0]
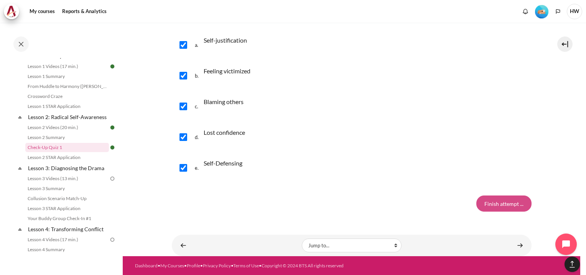
click at [497, 201] on input "Finish attempt ..." at bounding box center [503, 203] width 55 height 16
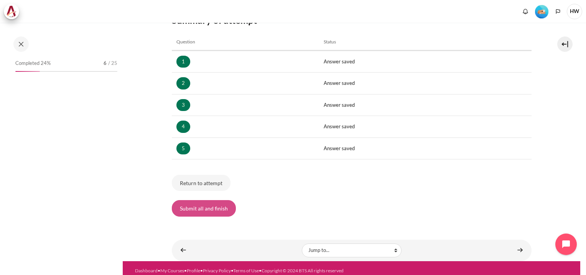
scroll to position [122, 0]
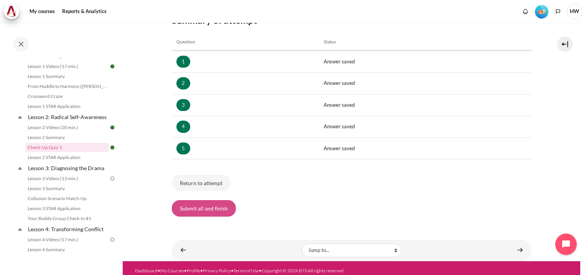
click at [219, 210] on button "Submit all and finish" at bounding box center [204, 208] width 64 height 16
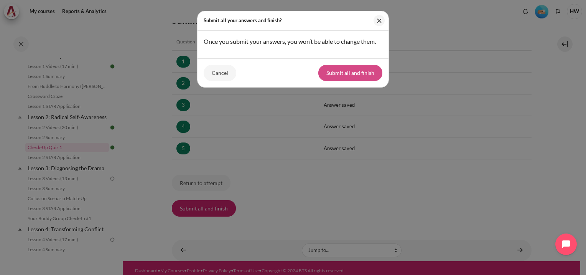
click at [357, 74] on button "Submit all and finish" at bounding box center [350, 73] width 64 height 16
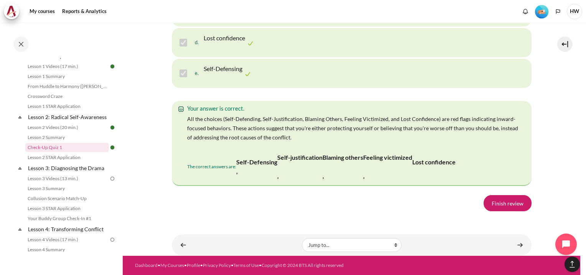
scroll to position [1620, 0]
click at [507, 206] on link "Finish review" at bounding box center [508, 203] width 48 height 16
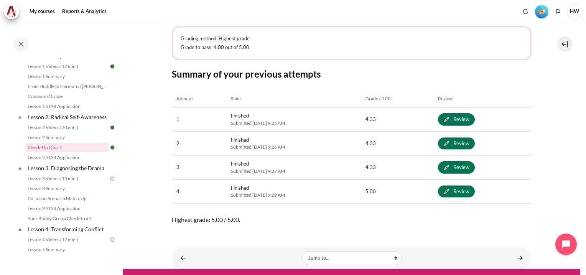
scroll to position [371, 0]
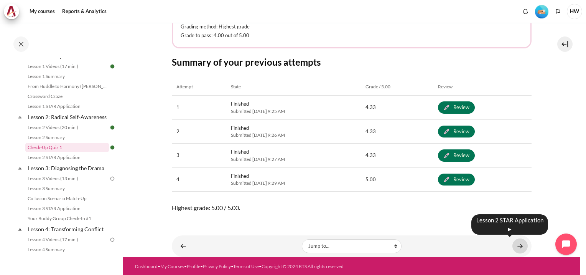
click at [520, 247] on link "Content" at bounding box center [520, 245] width 15 height 15
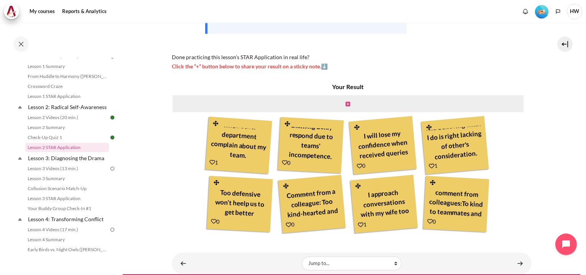
click at [347, 104] on icon "Content" at bounding box center [348, 103] width 5 height 5
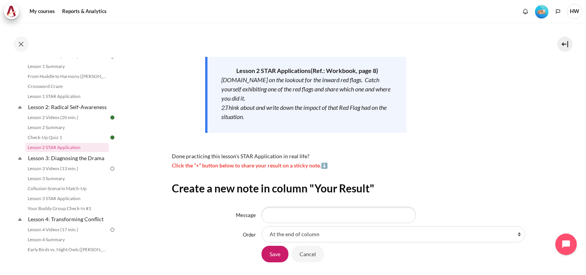
scroll to position [68, 0]
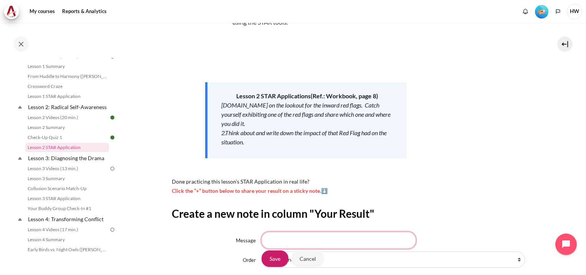
click at [325, 239] on input "Message" at bounding box center [339, 240] width 154 height 16
type input "T"
click at [307, 260] on input "Cancel" at bounding box center [308, 258] width 33 height 16
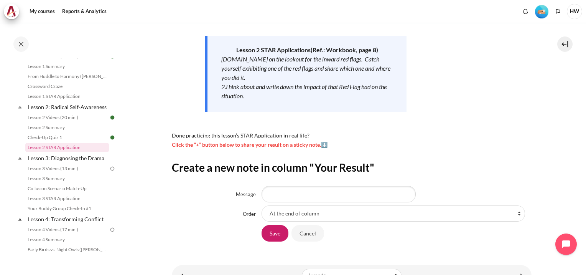
scroll to position [144, 0]
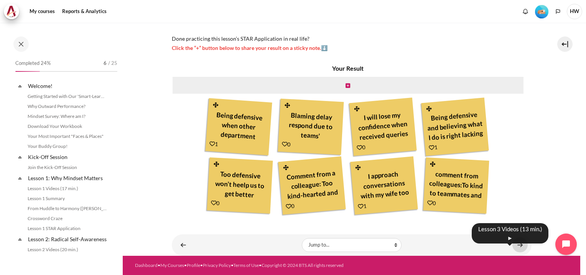
scroll to position [132, 0]
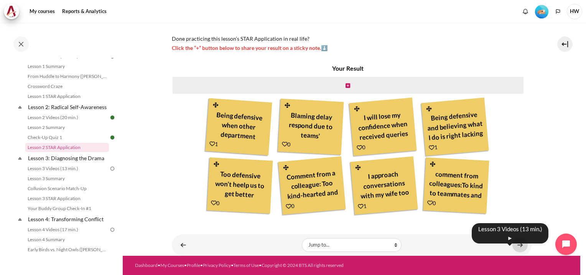
click at [514, 242] on link "Content" at bounding box center [520, 244] width 15 height 15
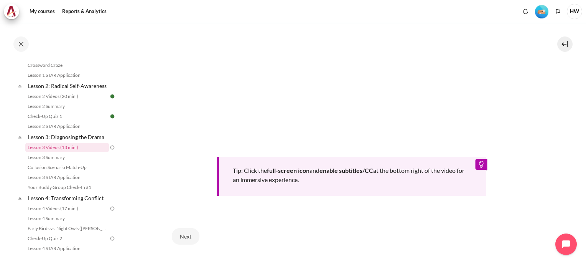
scroll to position [335, 0]
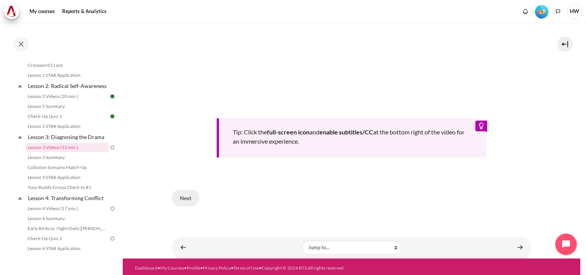
click at [189, 196] on button "Next" at bounding box center [186, 198] width 28 height 16
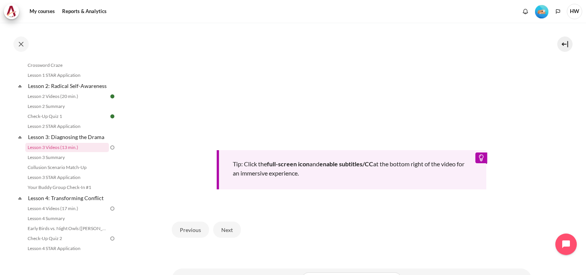
scroll to position [321, 0]
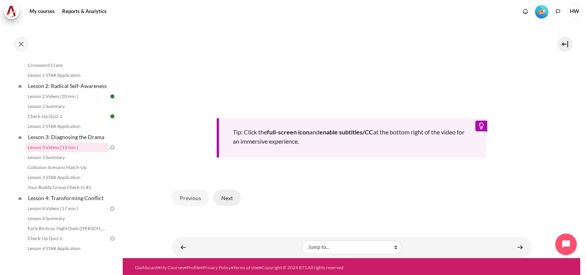
click at [231, 196] on button "Next" at bounding box center [227, 198] width 28 height 16
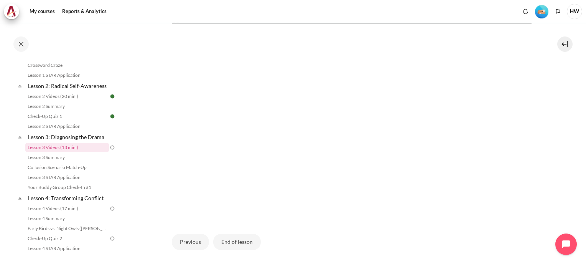
scroll to position [232, 0]
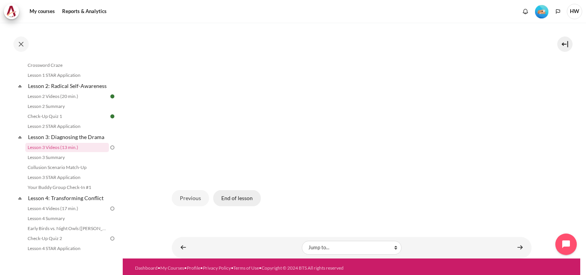
click at [239, 196] on button "End of lesson" at bounding box center [237, 198] width 48 height 16
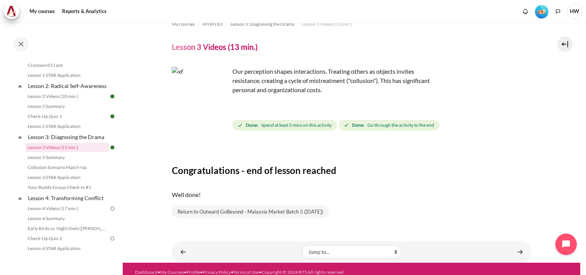
scroll to position [19, 0]
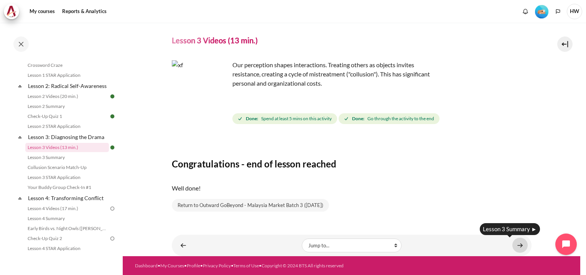
click at [521, 244] on link "Content" at bounding box center [520, 244] width 15 height 15
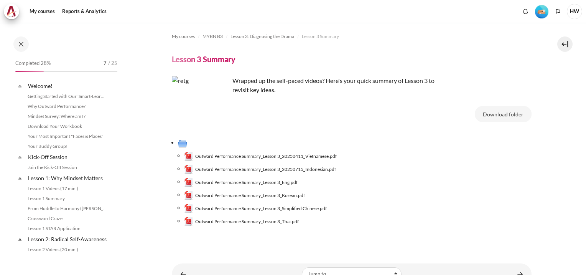
scroll to position [163, 0]
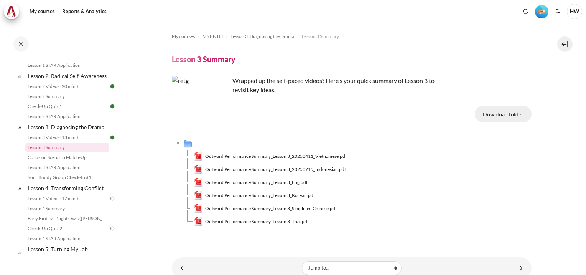
click at [492, 115] on button "Download folder" at bounding box center [503, 114] width 57 height 16
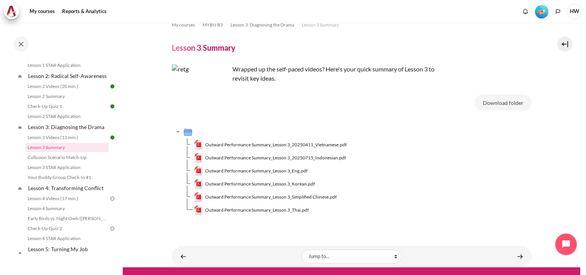
scroll to position [23, 0]
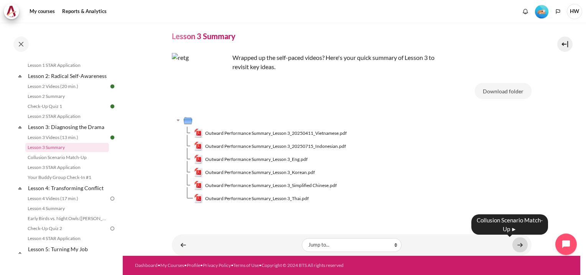
click at [517, 246] on link "Content" at bounding box center [520, 244] width 15 height 15
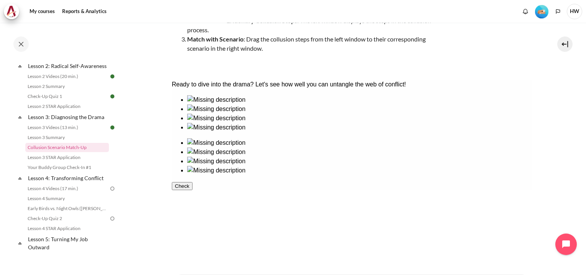
scroll to position [77, 0]
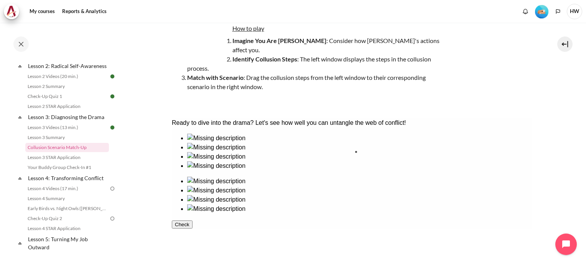
drag, startPoint x: 202, startPoint y: 178, endPoint x: 386, endPoint y: 179, distance: 183.4
drag, startPoint x: 313, startPoint y: 173, endPoint x: 441, endPoint y: 170, distance: 128.2
drag, startPoint x: 245, startPoint y: 184, endPoint x: 481, endPoint y: 188, distance: 235.6
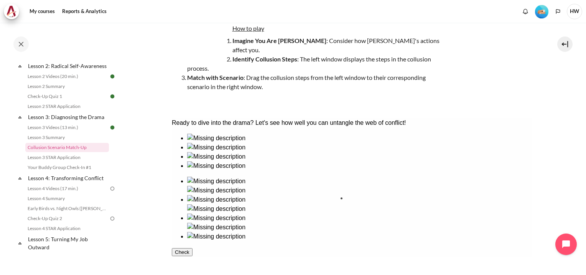
drag, startPoint x: 194, startPoint y: 228, endPoint x: 363, endPoint y: 224, distance: 168.4
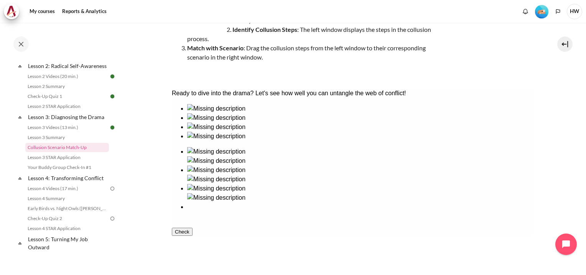
scroll to position [146, 0]
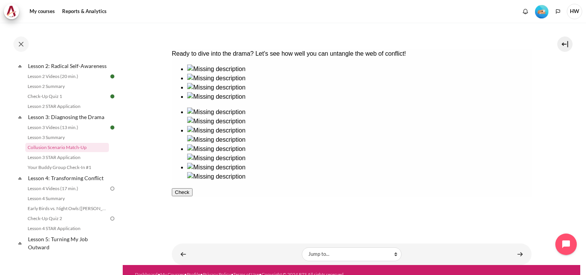
click at [192, 196] on button "Check" at bounding box center [181, 192] width 21 height 8
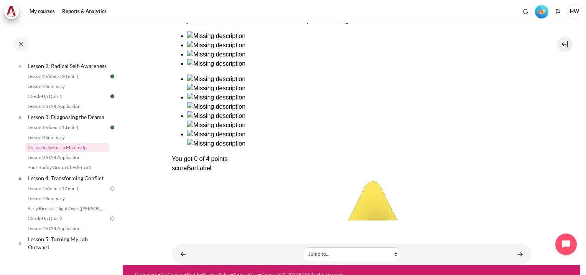
scroll to position [64, 0]
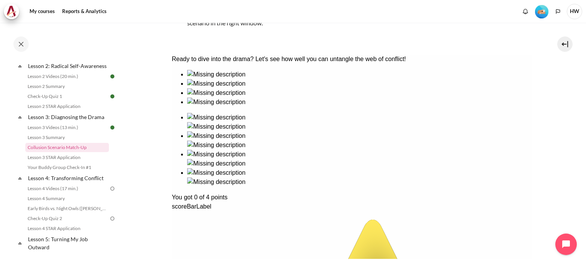
scroll to position [179, 0]
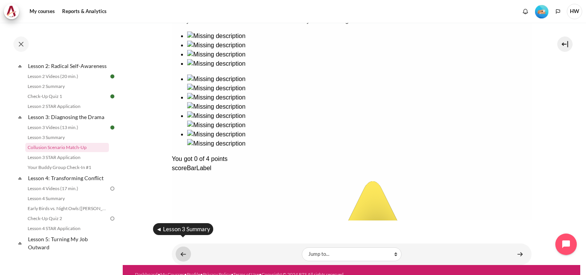
click at [181, 247] on link "Content" at bounding box center [183, 253] width 15 height 15
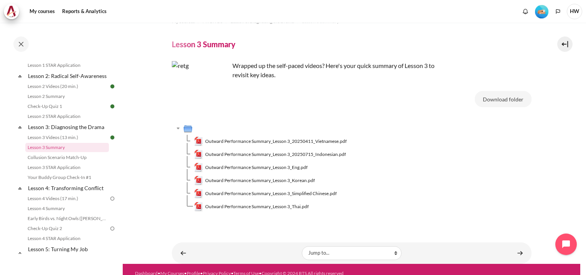
scroll to position [23, 0]
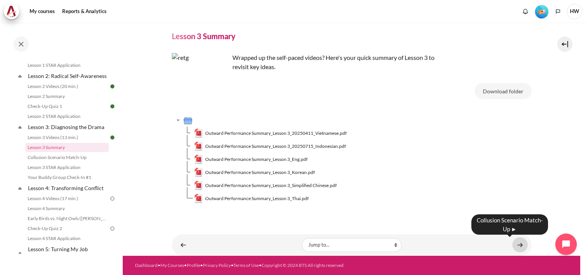
click at [514, 247] on link "Content" at bounding box center [520, 244] width 15 height 15
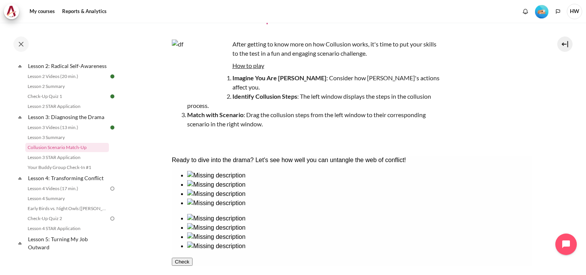
scroll to position [77, 0]
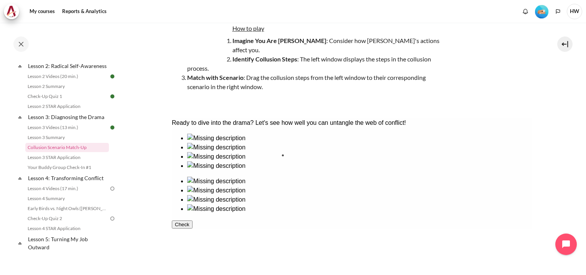
drag, startPoint x: 316, startPoint y: 181, endPoint x: 324, endPoint y: 185, distance: 9.1
click at [324, 170] on ul at bounding box center [351, 152] width 360 height 37
drag, startPoint x: 201, startPoint y: 226, endPoint x: 380, endPoint y: 176, distance: 185.0
drag, startPoint x: 244, startPoint y: 178, endPoint x: 424, endPoint y: 178, distance: 180.3
drag, startPoint x: 204, startPoint y: 175, endPoint x: 387, endPoint y: 226, distance: 190.4
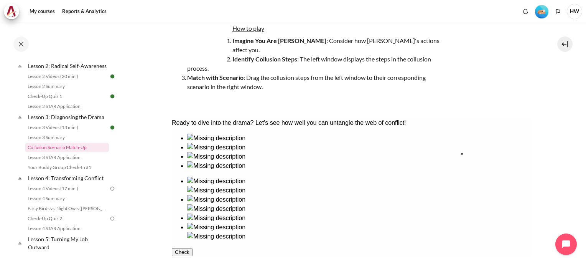
drag, startPoint x: 310, startPoint y: 175, endPoint x: 498, endPoint y: 177, distance: 187.2
click at [192, 265] on button "Check" at bounding box center [181, 261] width 21 height 8
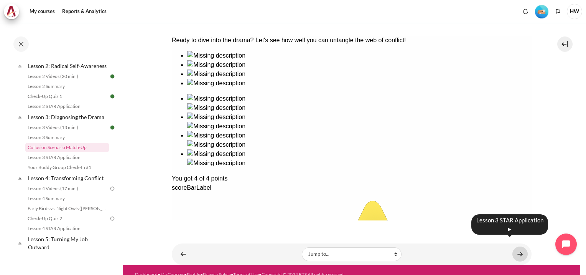
click at [513, 246] on link "Content" at bounding box center [520, 253] width 15 height 15
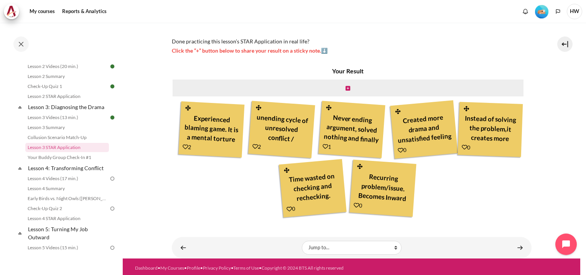
scroll to position [201, 0]
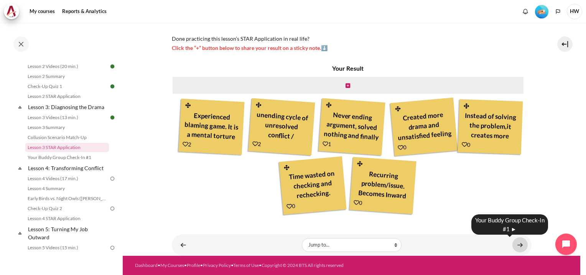
click at [519, 246] on link "Content" at bounding box center [520, 244] width 15 height 15
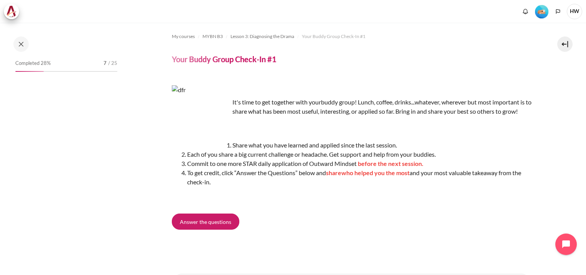
scroll to position [193, 0]
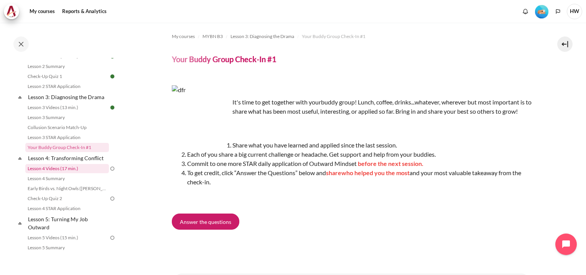
click at [41, 173] on link "Lesson 4 Videos (17 min.)" at bounding box center [67, 168] width 84 height 9
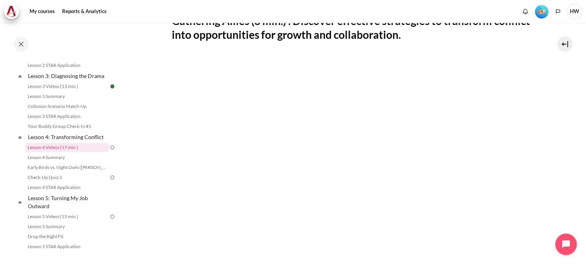
scroll to position [307, 0]
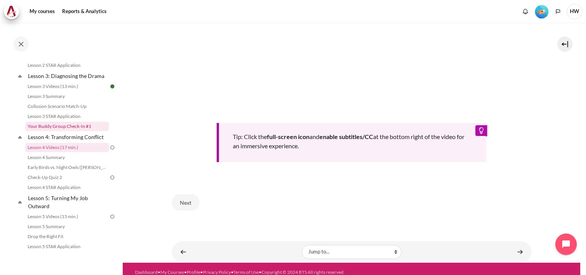
click at [67, 131] on link "Your Buddy Group Check-In #1" at bounding box center [67, 126] width 84 height 9
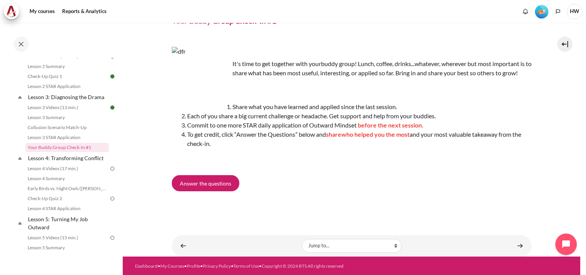
scroll to position [48, 0]
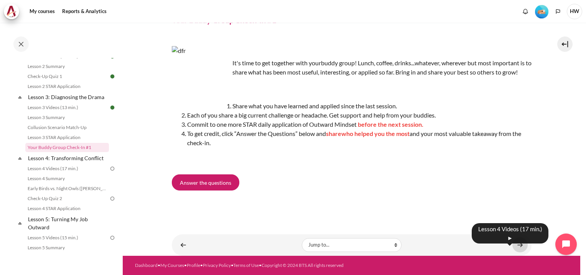
click at [514, 245] on link "Content" at bounding box center [520, 244] width 15 height 15
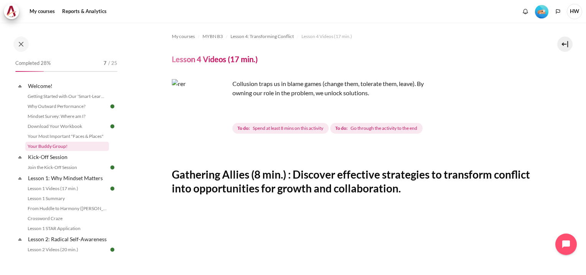
click at [54, 145] on link "Your Buddy Group!" at bounding box center [67, 146] width 84 height 9
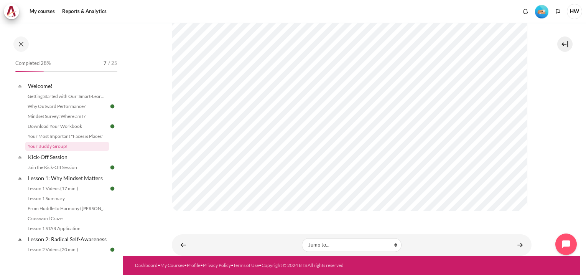
scroll to position [155, 0]
click at [67, 230] on link "Lesson 1 STAR Application" at bounding box center [67, 228] width 84 height 9
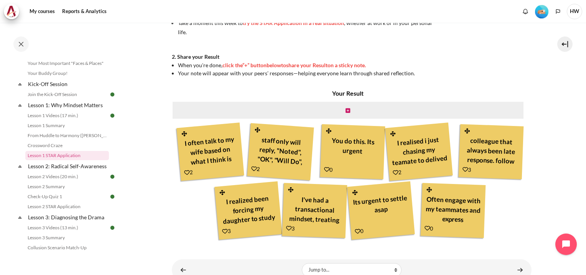
scroll to position [222, 0]
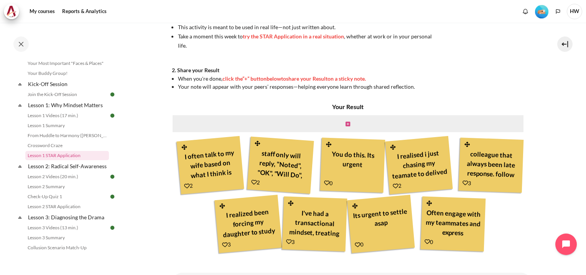
click at [346, 124] on icon "Content" at bounding box center [348, 123] width 5 height 5
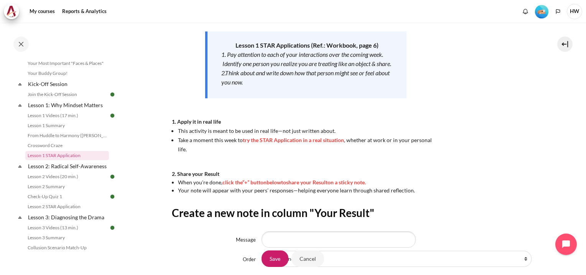
scroll to position [195, 0]
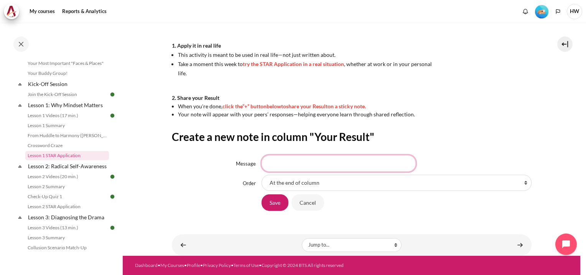
click at [345, 159] on input "Message" at bounding box center [339, 163] width 154 height 16
type input "When someone mentioned error done by my team, i always assume it's the same per…"
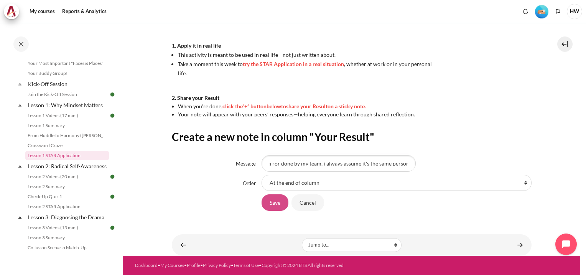
scroll to position [0, 0]
click at [269, 203] on input "Save" at bounding box center [275, 202] width 27 height 16
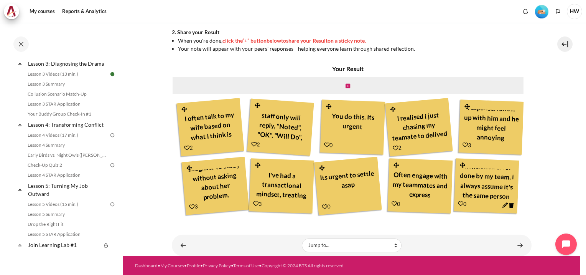
scroll to position [260, 0]
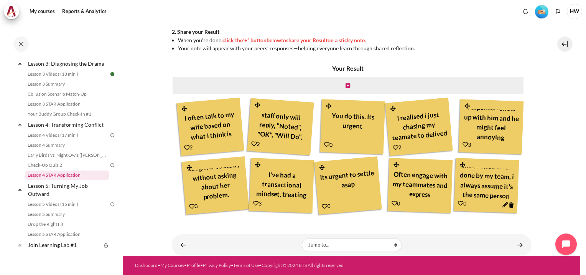
click at [53, 180] on link "Lesson 4 STAR Application" at bounding box center [67, 174] width 84 height 9
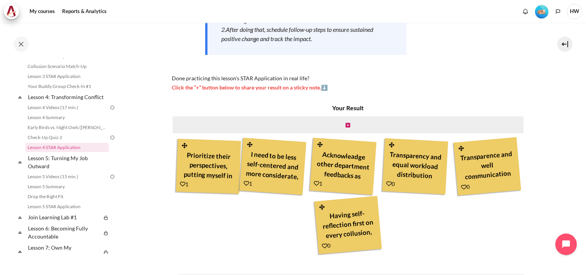
scroll to position [153, 0]
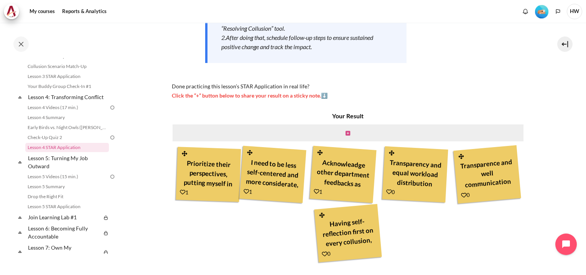
click at [347, 132] on icon "Content" at bounding box center [348, 132] width 5 height 5
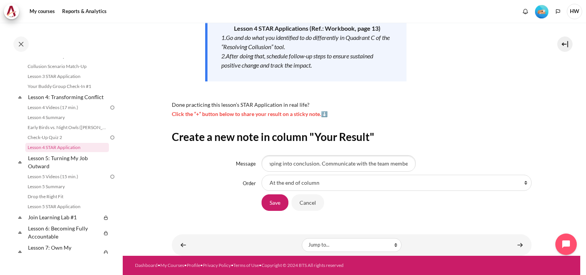
scroll to position [0, 98]
type input "Try to understand the situation before jumping into conclusion. Communicate wit…"
click at [276, 201] on input "Save" at bounding box center [275, 202] width 27 height 16
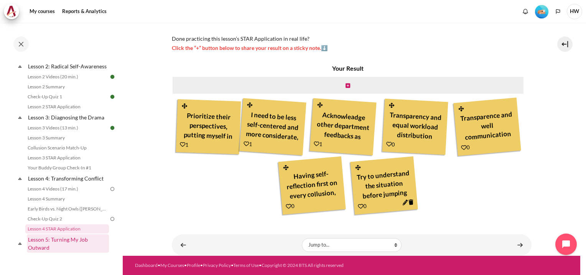
scroll to position [216, 0]
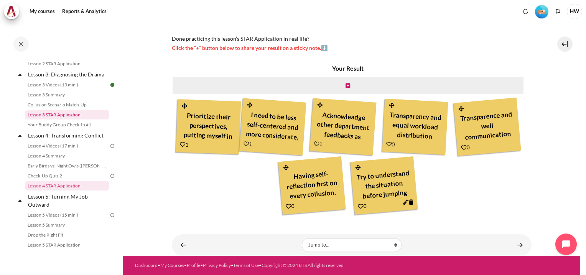
click at [71, 119] on link "Lesson 3 STAR Application" at bounding box center [67, 114] width 84 height 9
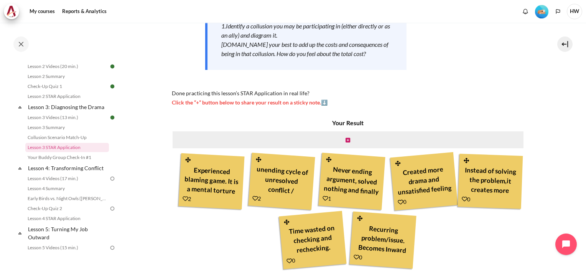
scroll to position [153, 0]
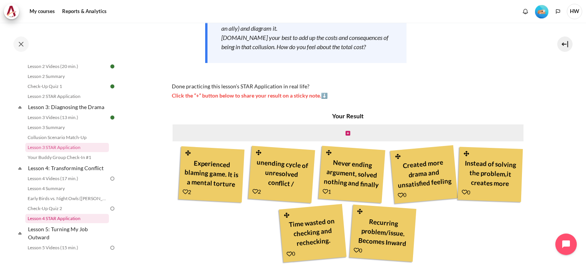
click at [64, 223] on link "Lesson 4 STAR Application" at bounding box center [67, 218] width 84 height 9
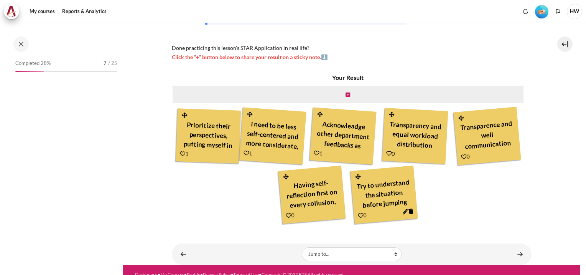
scroll to position [254, 0]
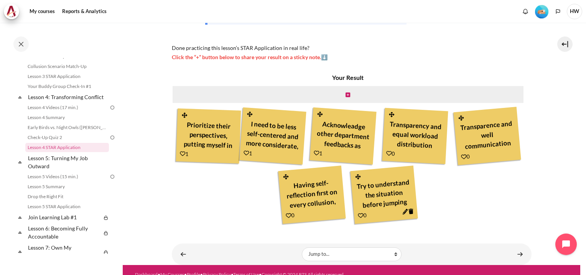
click at [408, 210] on icon "Content" at bounding box center [405, 212] width 6 height 6
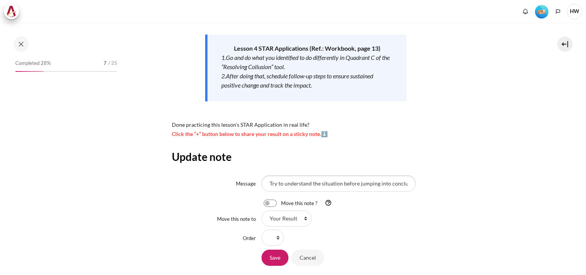
scroll to position [254, 0]
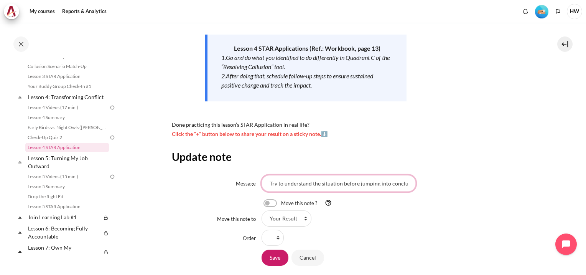
click at [288, 185] on input "Try to understand the situation before jumping into conclusion. Communicate wit…" at bounding box center [339, 183] width 154 height 16
click at [307, 255] on input "Cancel" at bounding box center [308, 257] width 33 height 16
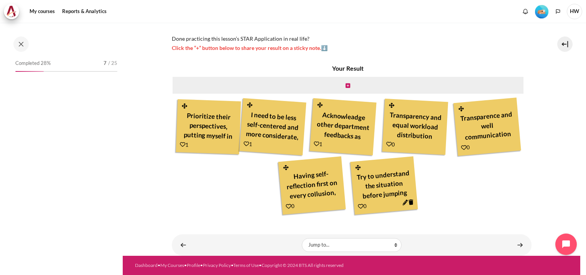
scroll to position [254, 0]
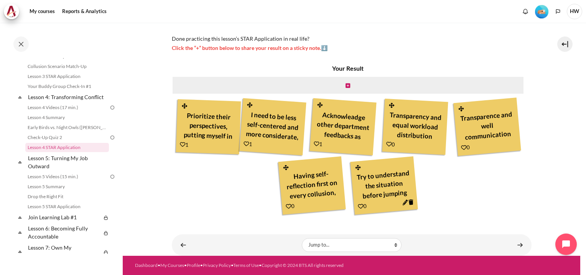
click at [414, 202] on icon "Content" at bounding box center [411, 202] width 5 height 6
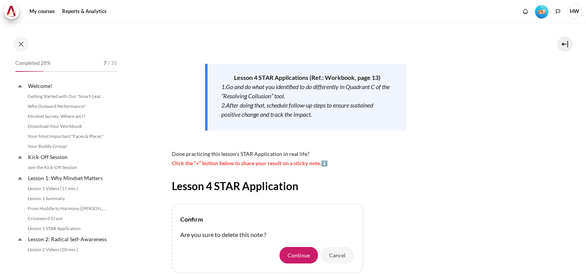
scroll to position [254, 0]
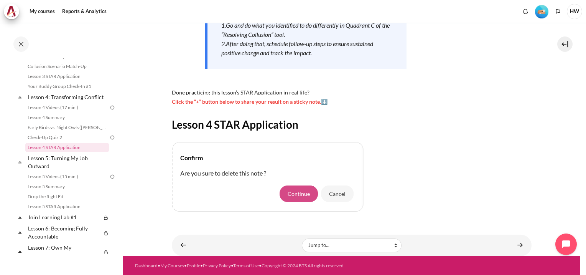
click at [304, 198] on button "Continue" at bounding box center [299, 193] width 38 height 16
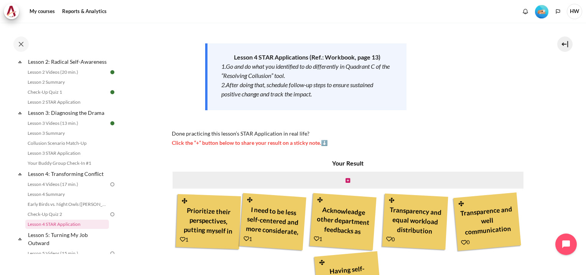
scroll to position [153, 0]
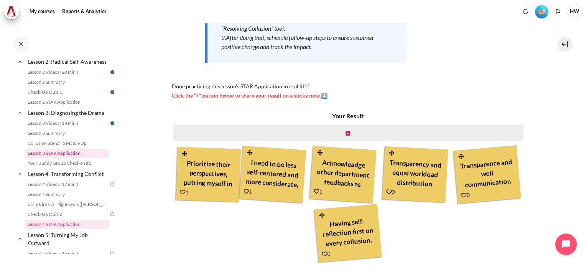
click at [69, 158] on link "Lesson 3 STAR Application" at bounding box center [67, 152] width 84 height 9
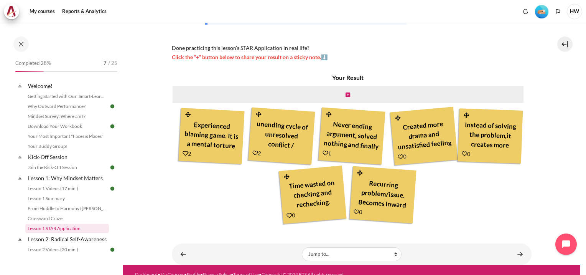
click at [69, 229] on link "Lesson 1 STAR Application" at bounding box center [67, 228] width 84 height 9
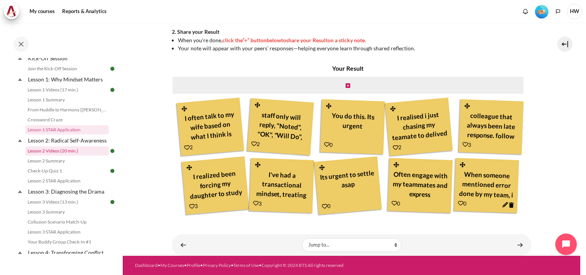
scroll to position [111, 0]
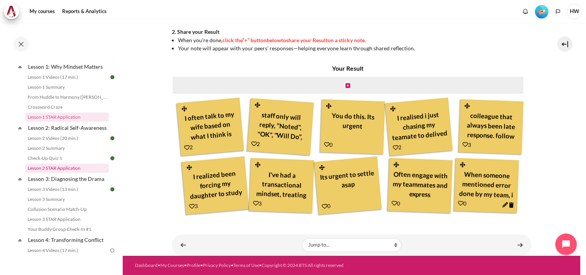
click at [68, 173] on link "Lesson 2 STAR Application" at bounding box center [67, 167] width 84 height 9
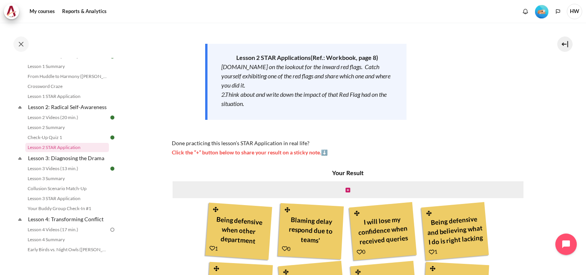
scroll to position [57, 0]
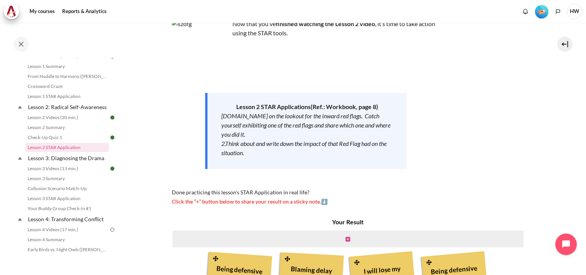
click at [348, 239] on icon "Content" at bounding box center [348, 238] width 5 height 5
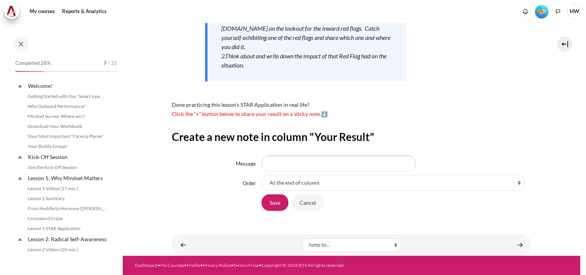
scroll to position [132, 0]
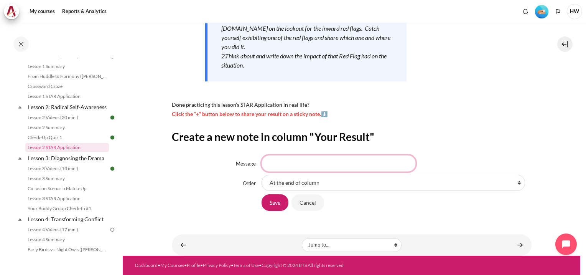
click at [330, 163] on input "Message" at bounding box center [339, 163] width 154 height 16
click at [285, 160] on input "When everything is "push" to my team to do" at bounding box center [339, 163] width 154 height 16
drag, startPoint x: 285, startPoint y: 163, endPoint x: 254, endPoint y: 160, distance: 31.5
click at [254, 160] on div "Message When everything is "push" to my team to do" at bounding box center [352, 163] width 360 height 16
type input "Feel defensive when everything is "push" to my team to do"
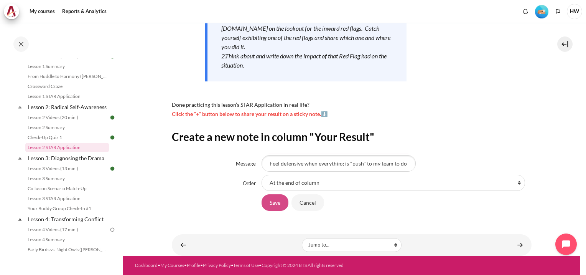
click at [269, 203] on input "Save" at bounding box center [275, 202] width 27 height 16
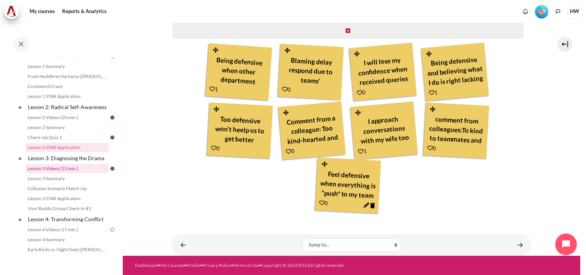
scroll to position [209, 0]
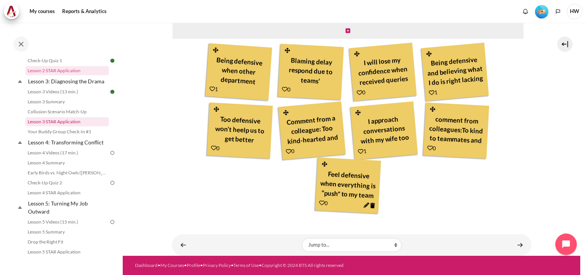
click at [67, 126] on link "Lesson 3 STAR Application" at bounding box center [67, 121] width 84 height 9
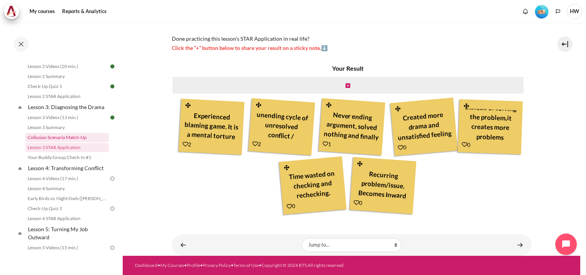
click at [54, 142] on link "Collusion Scenario Match-Up" at bounding box center [67, 137] width 84 height 9
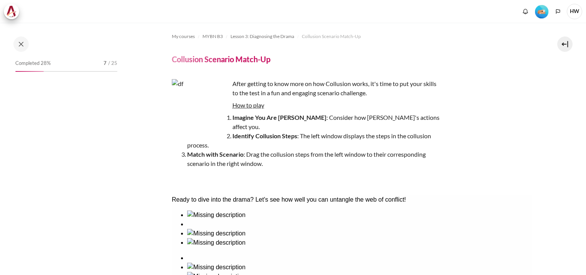
scroll to position [173, 0]
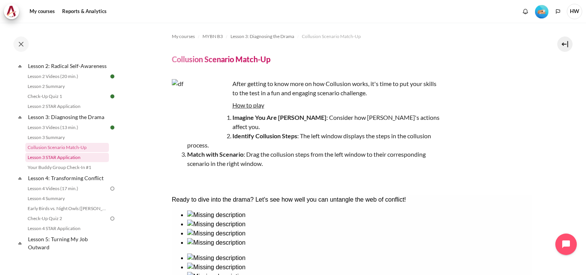
click at [48, 162] on link "Lesson 3 STAR Application" at bounding box center [67, 157] width 84 height 9
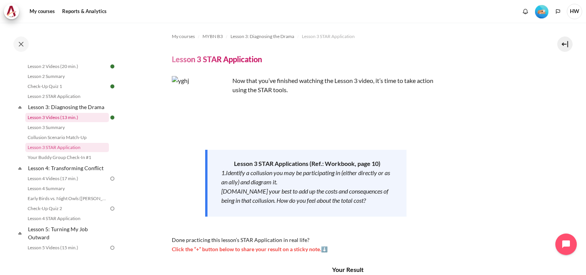
click at [65, 122] on link "Lesson 3 Videos (13 min.)" at bounding box center [67, 117] width 84 height 9
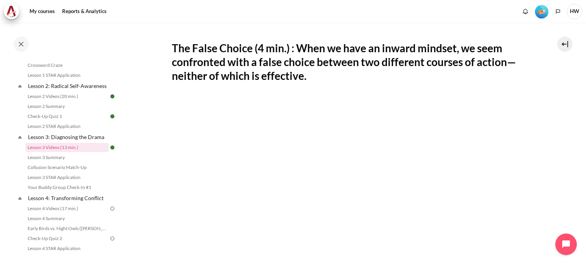
scroll to position [192, 0]
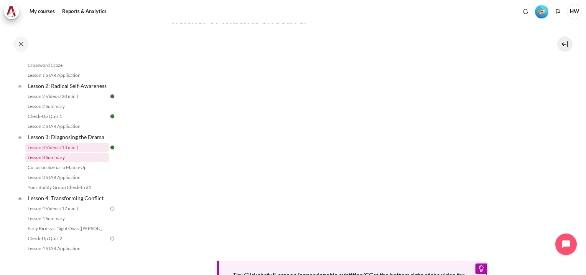
click at [55, 162] on link "Lesson 3 Summary" at bounding box center [67, 157] width 84 height 9
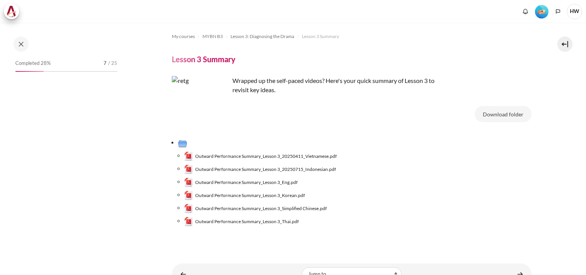
scroll to position [163, 0]
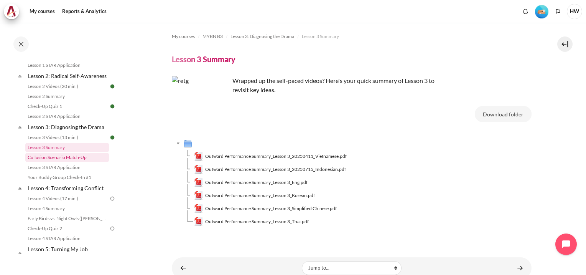
click at [56, 162] on link "Collusion Scenario Match-Up" at bounding box center [67, 157] width 84 height 9
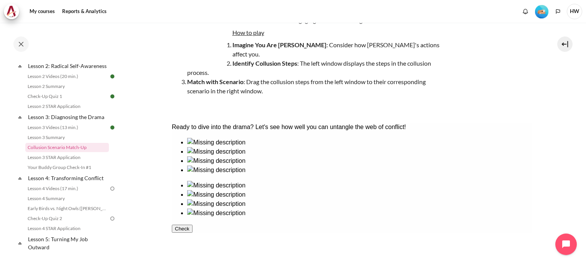
scroll to position [146, 0]
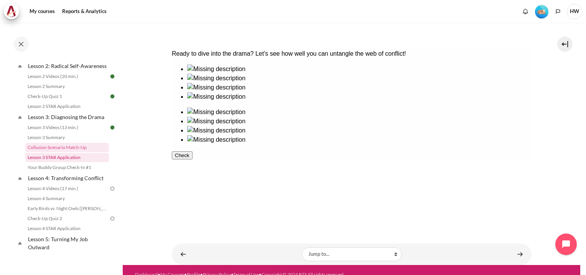
click at [73, 162] on link "Lesson 3 STAR Application" at bounding box center [67, 157] width 84 height 9
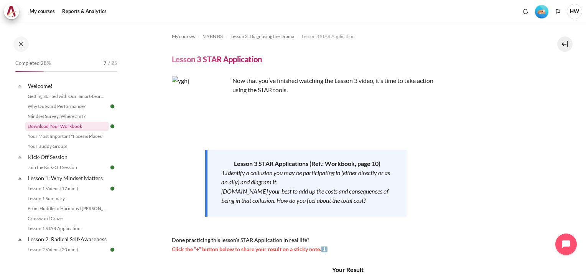
click at [68, 125] on link "Download Your Workbook" at bounding box center [67, 126] width 84 height 9
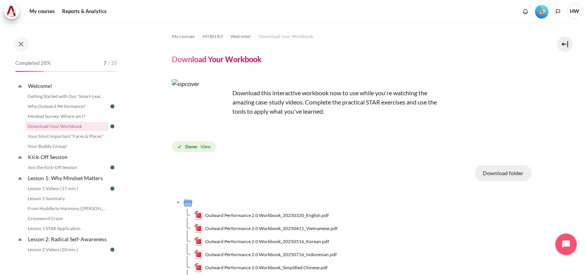
click at [506, 173] on button "Download folder" at bounding box center [503, 173] width 57 height 16
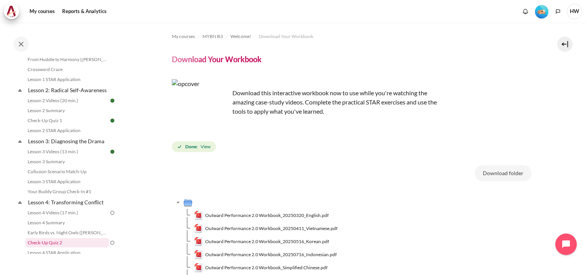
scroll to position [192, 0]
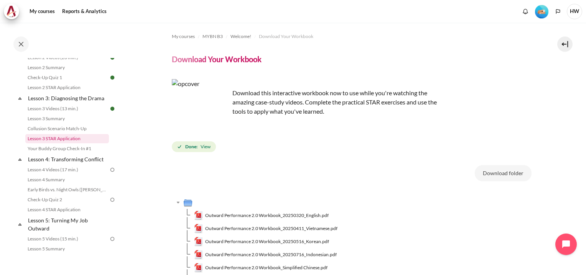
click at [67, 143] on link "Lesson 3 STAR Application" at bounding box center [67, 138] width 84 height 9
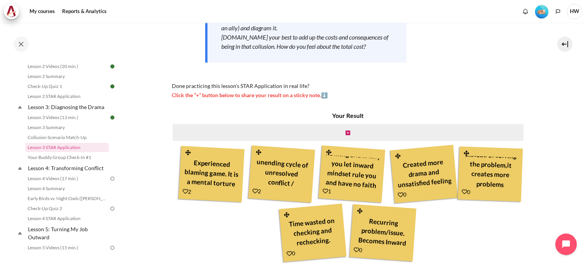
scroll to position [124, 0]
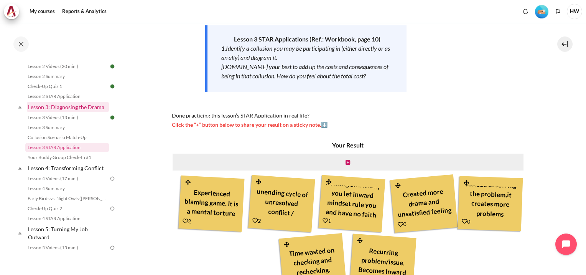
click at [80, 112] on link "Lesson 3: Diagnosing the Drama" at bounding box center [68, 107] width 82 height 10
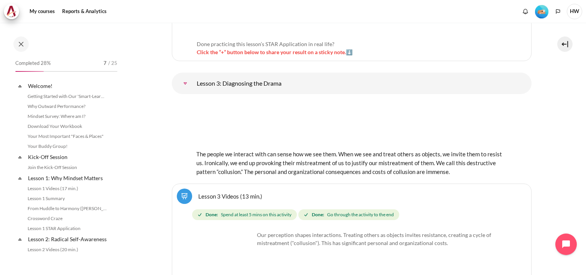
scroll to position [204, 0]
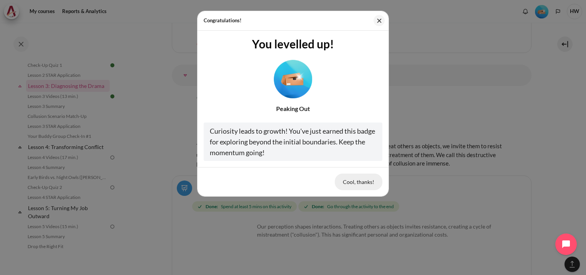
click at [358, 181] on button "Cool, thanks!" at bounding box center [359, 181] width 48 height 16
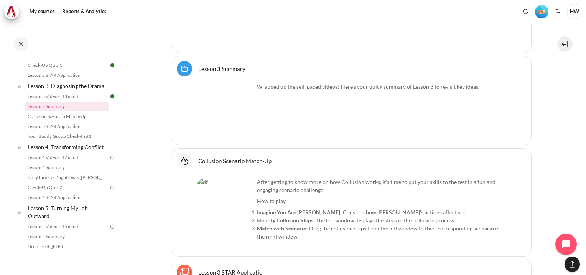
scroll to position [2477, 0]
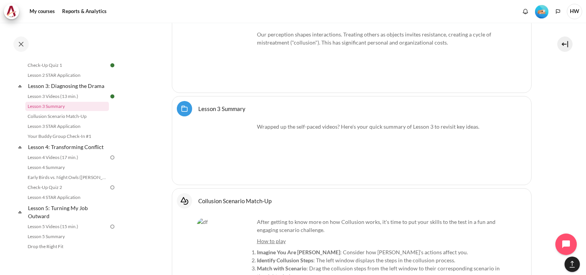
click at [198, 105] on link "Lesson 3 Summary Folder" at bounding box center [221, 108] width 47 height 7
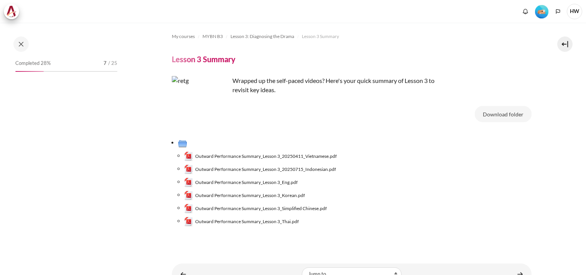
scroll to position [163, 0]
